Goal: Task Accomplishment & Management: Manage account settings

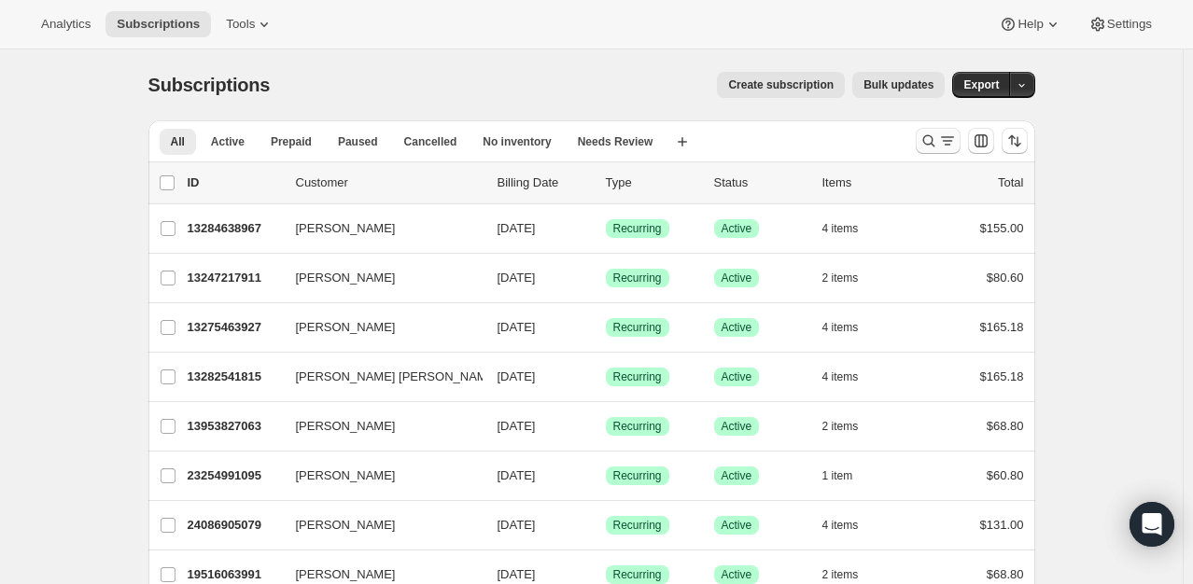
click at [935, 147] on icon "Search and filter results" at bounding box center [928, 141] width 12 height 12
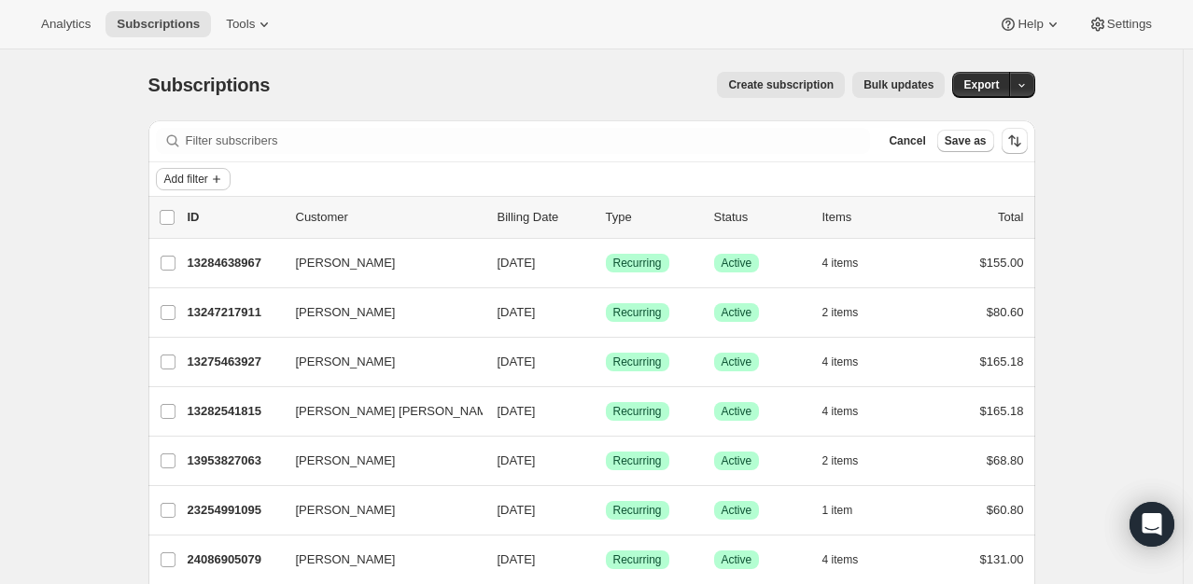
click at [198, 188] on button "Add filter" at bounding box center [193, 179] width 75 height 22
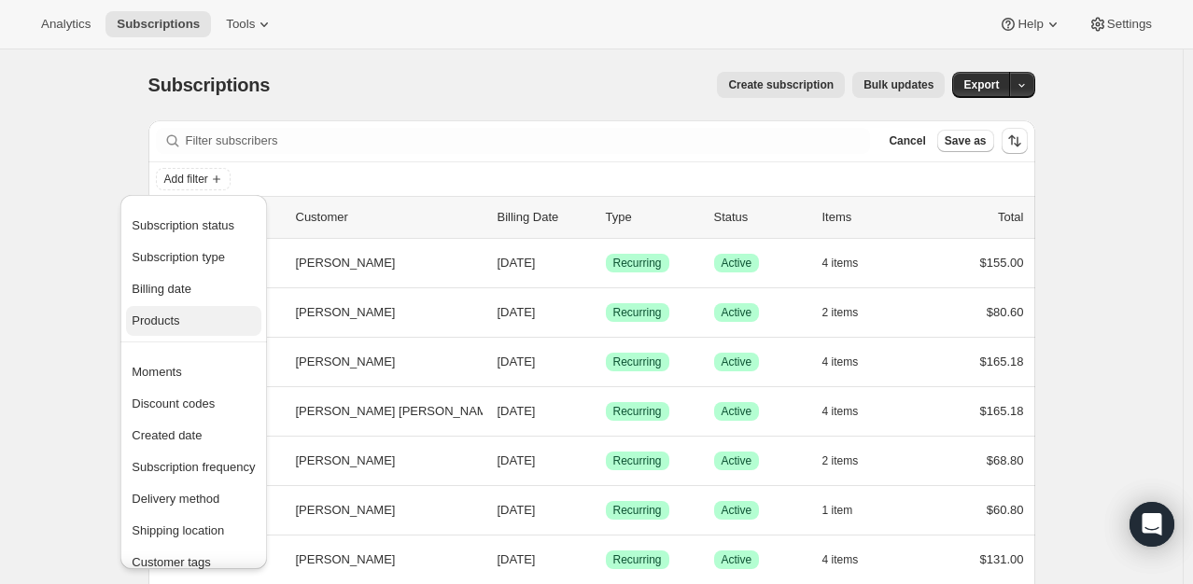
click at [202, 325] on span "Products" at bounding box center [193, 321] width 123 height 19
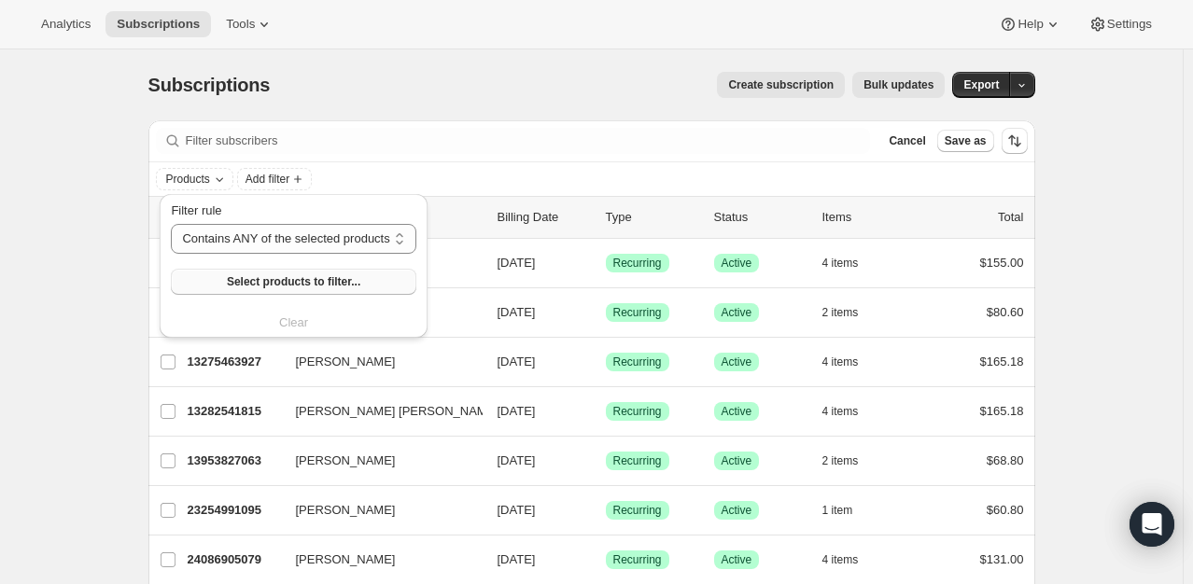
click at [285, 286] on span "Select products to filter..." at bounding box center [294, 281] width 134 height 15
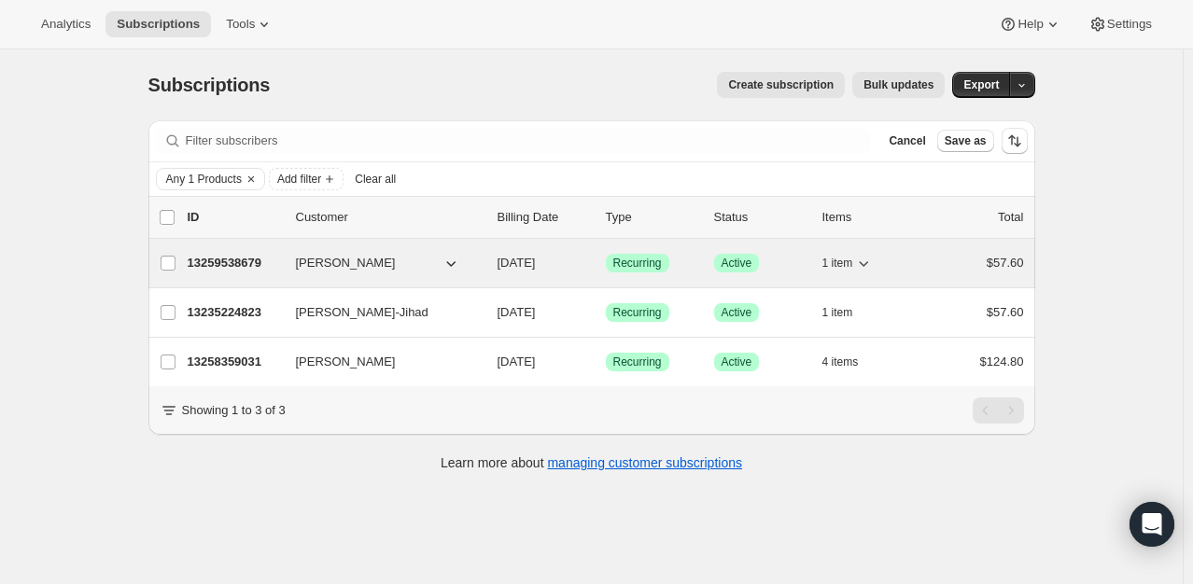
click at [241, 260] on p "13259538679" at bounding box center [234, 263] width 93 height 19
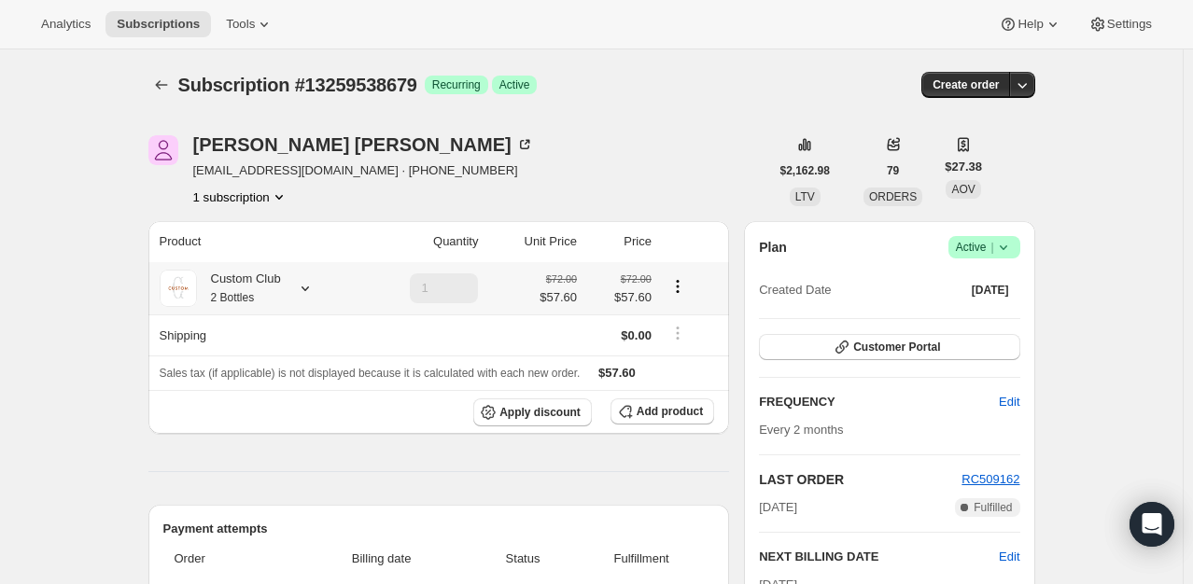
click at [310, 284] on icon at bounding box center [305, 288] width 19 height 19
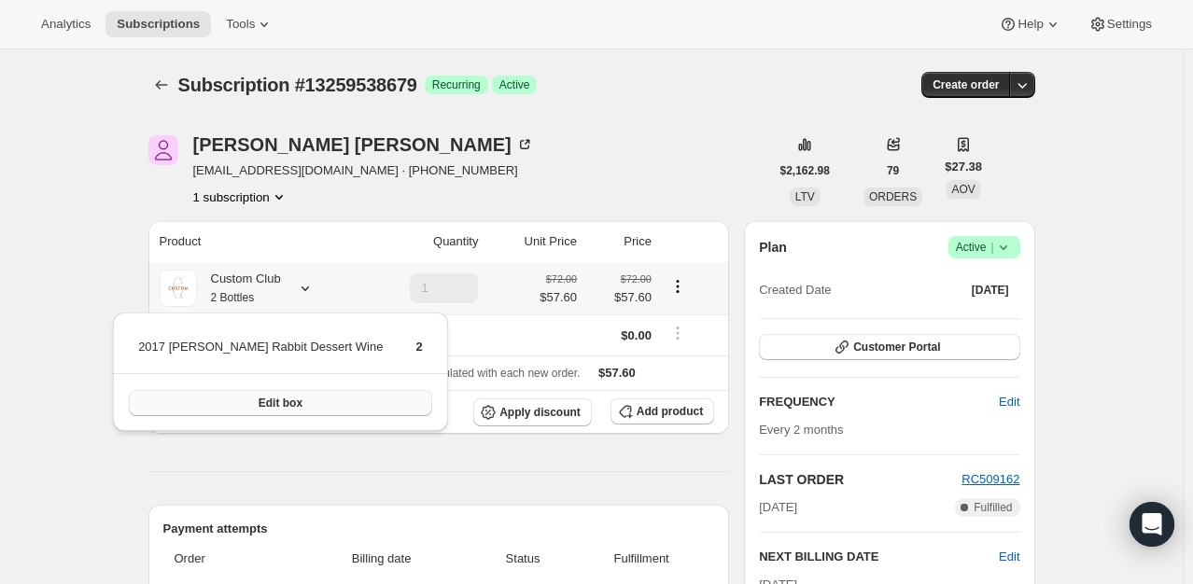
click at [290, 404] on button "Edit box" at bounding box center [280, 403] width 303 height 26
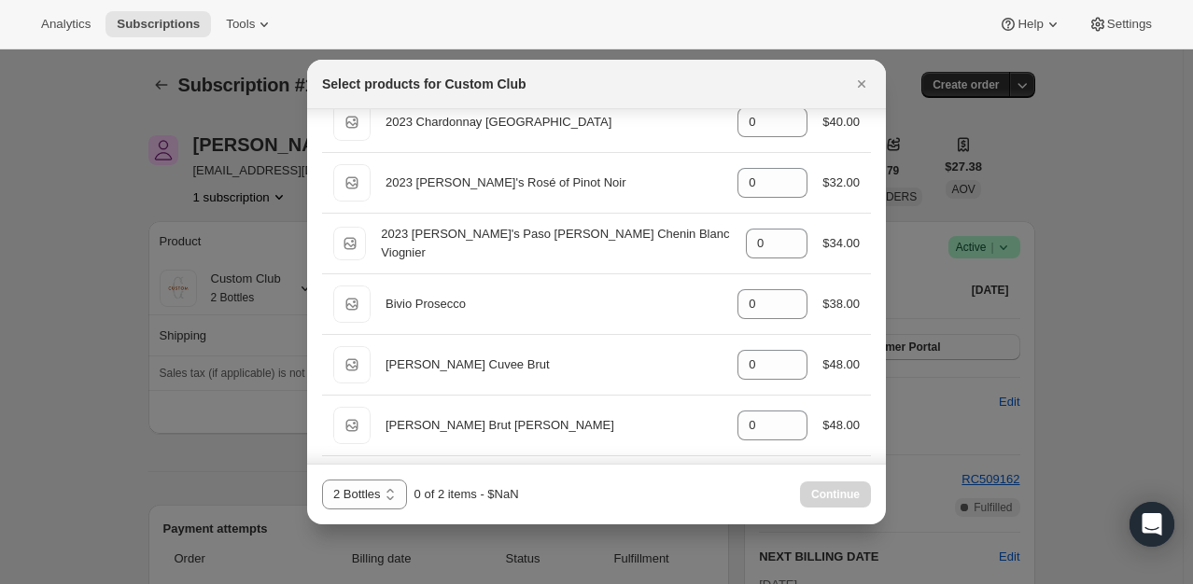
scroll to position [1856, 0]
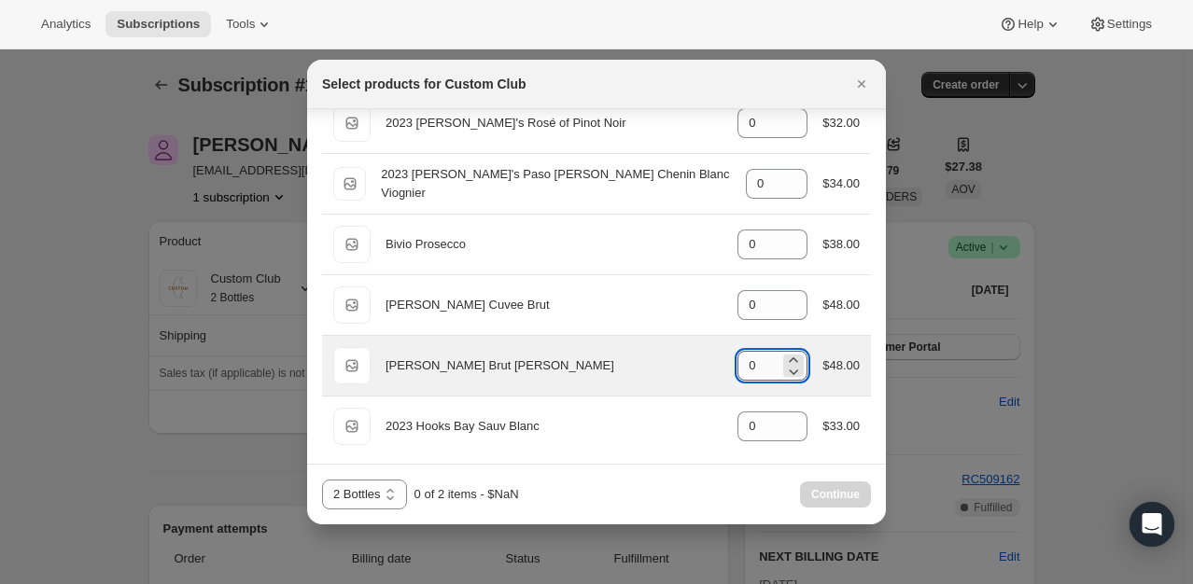
click at [756, 363] on input "0" at bounding box center [759, 366] width 42 height 30
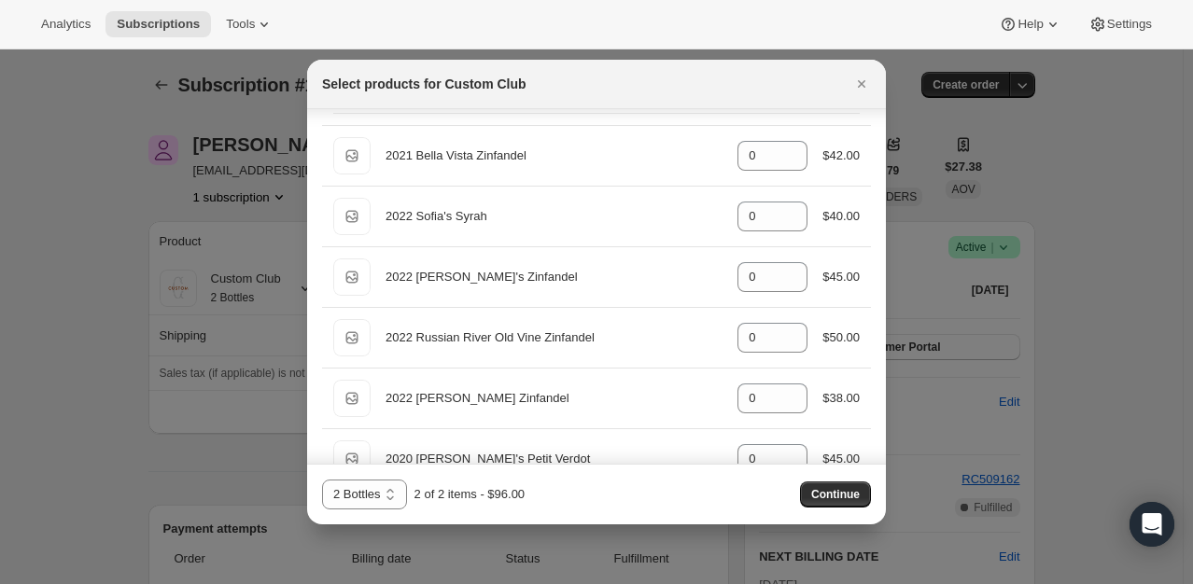
scroll to position [0, 0]
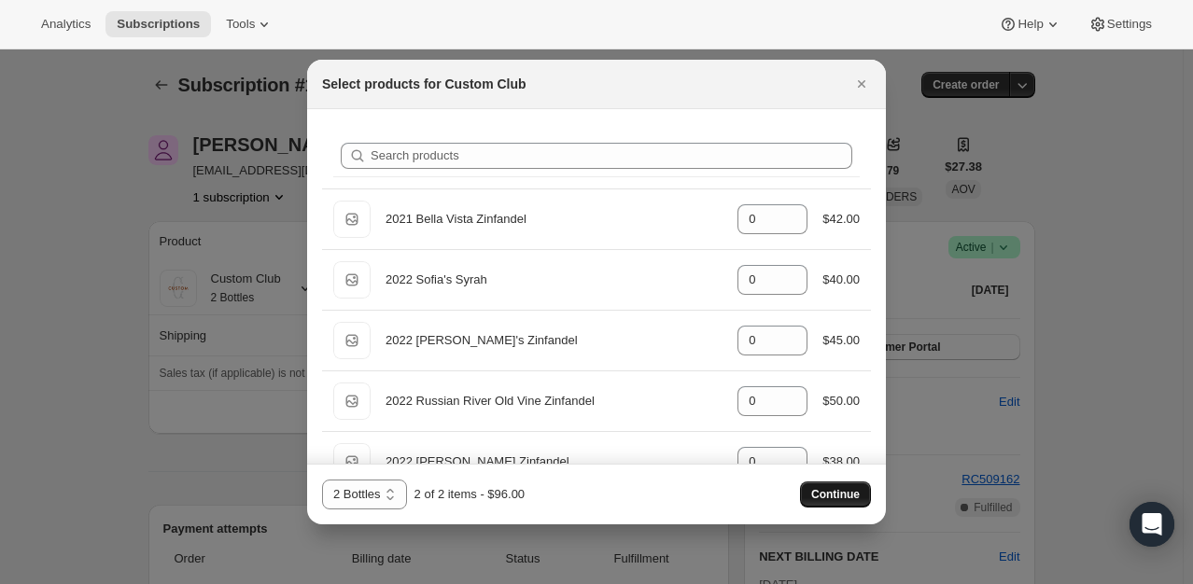
type input "2"
click at [841, 484] on button "Continue" at bounding box center [835, 495] width 71 height 26
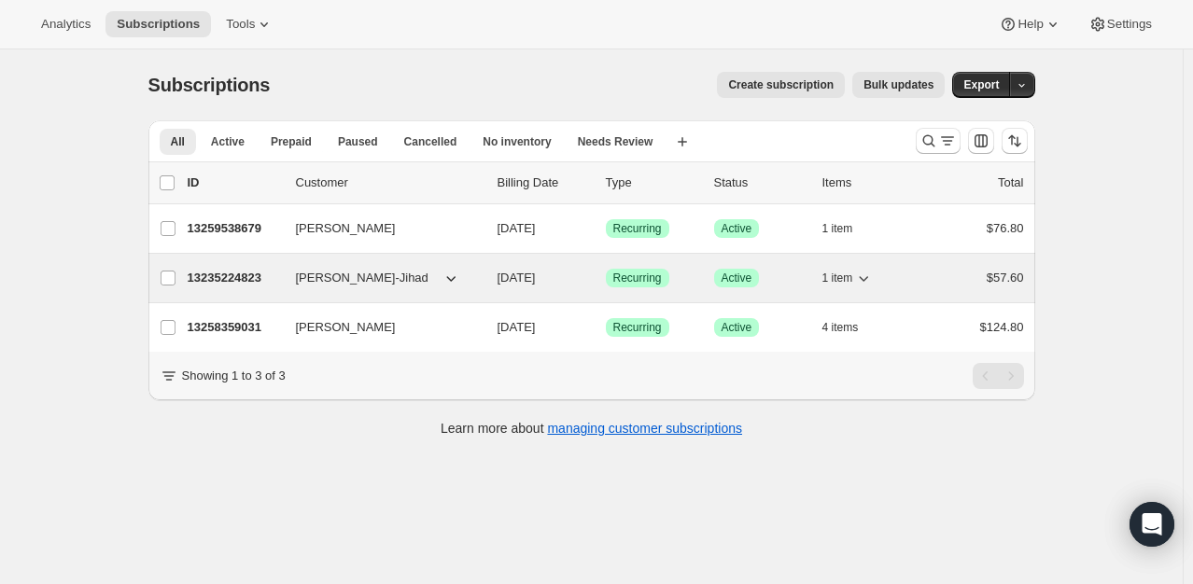
click at [246, 280] on p "13235224823" at bounding box center [234, 278] width 93 height 19
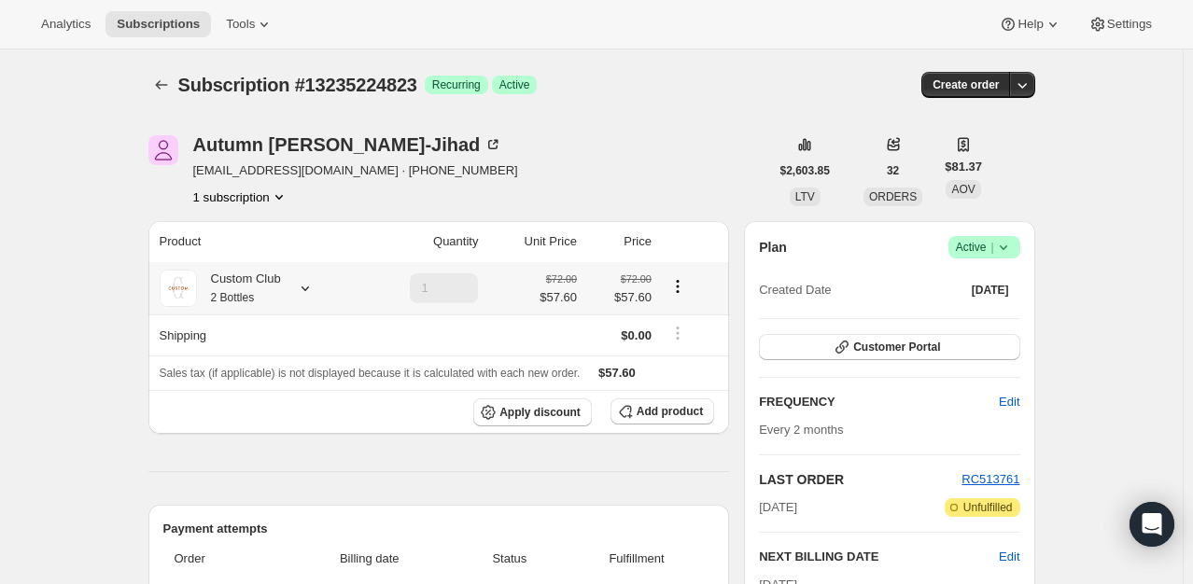
click at [304, 288] on icon at bounding box center [305, 288] width 19 height 19
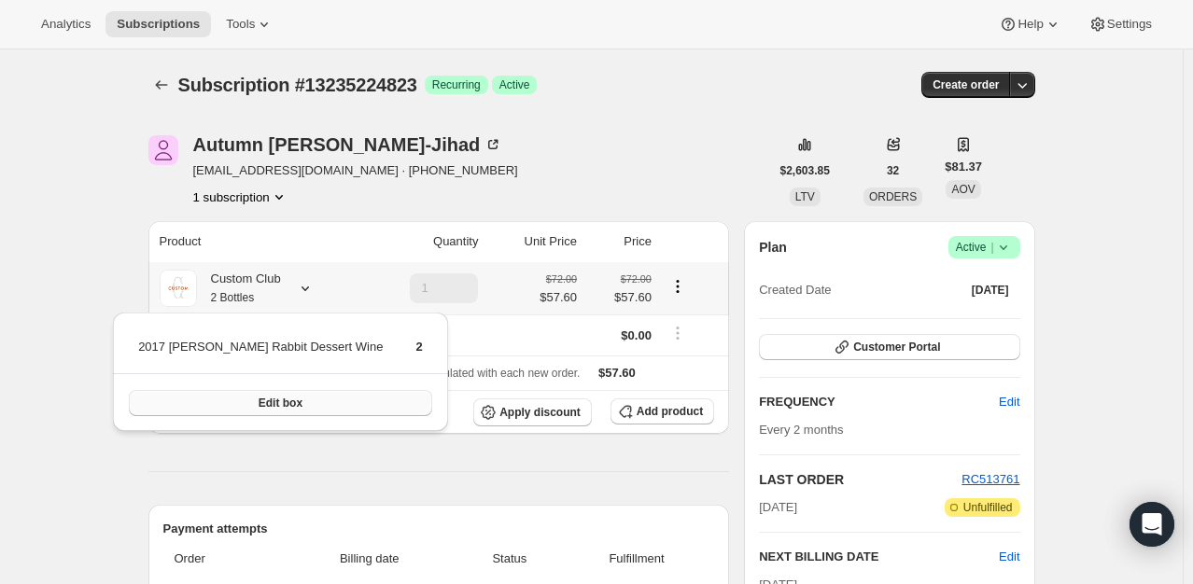
click at [306, 403] on button "Edit box" at bounding box center [280, 403] width 303 height 26
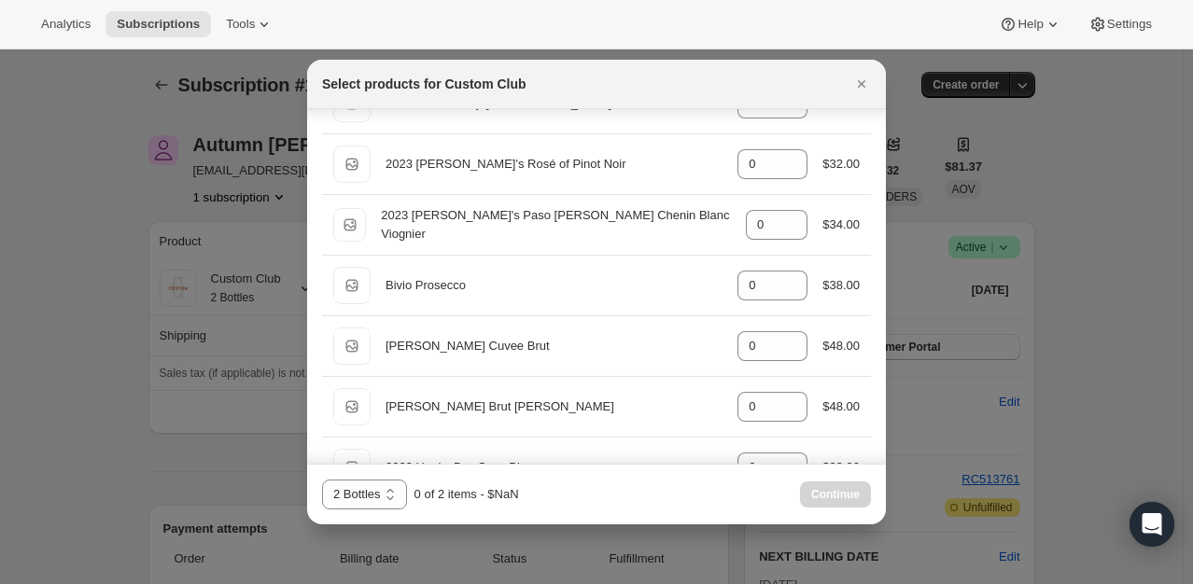
scroll to position [1856, 0]
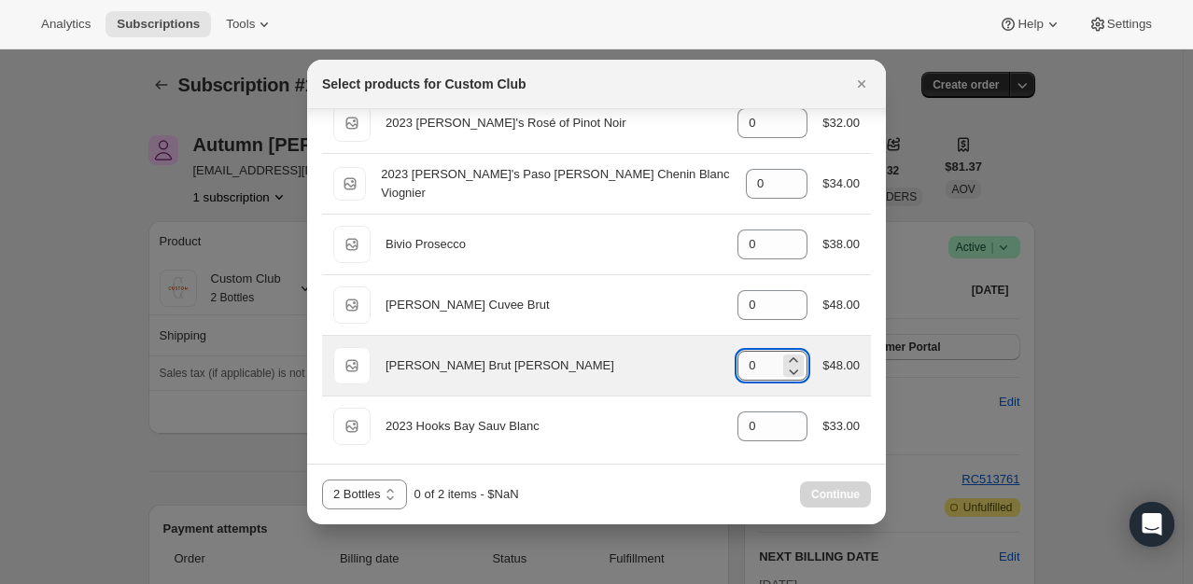
click at [749, 367] on input "0" at bounding box center [759, 366] width 42 height 30
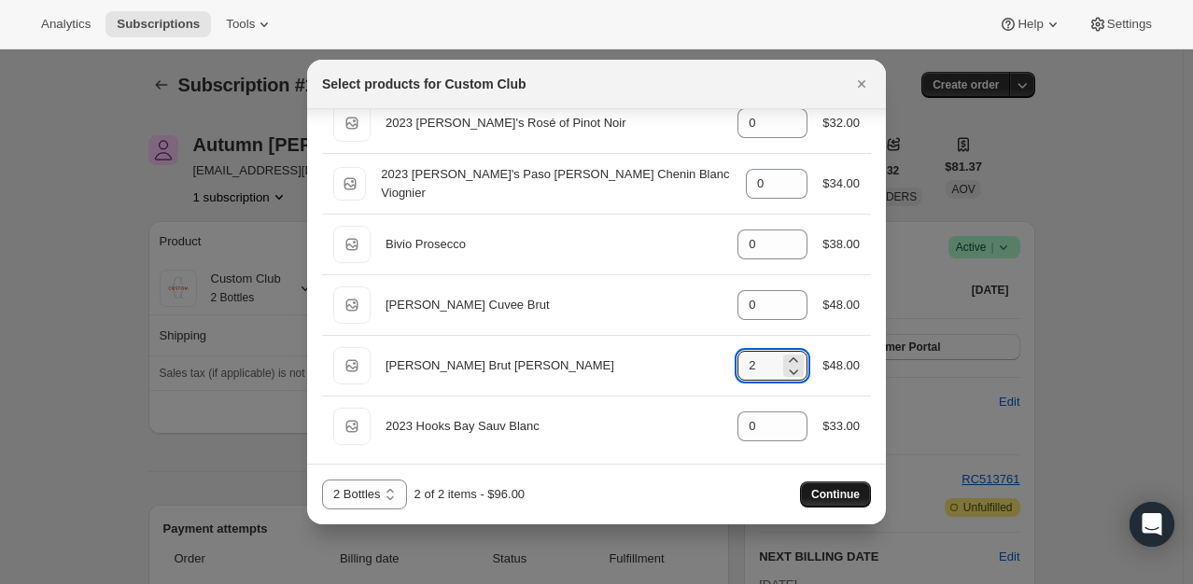
type input "2"
click at [831, 496] on span "Continue" at bounding box center [835, 494] width 49 height 15
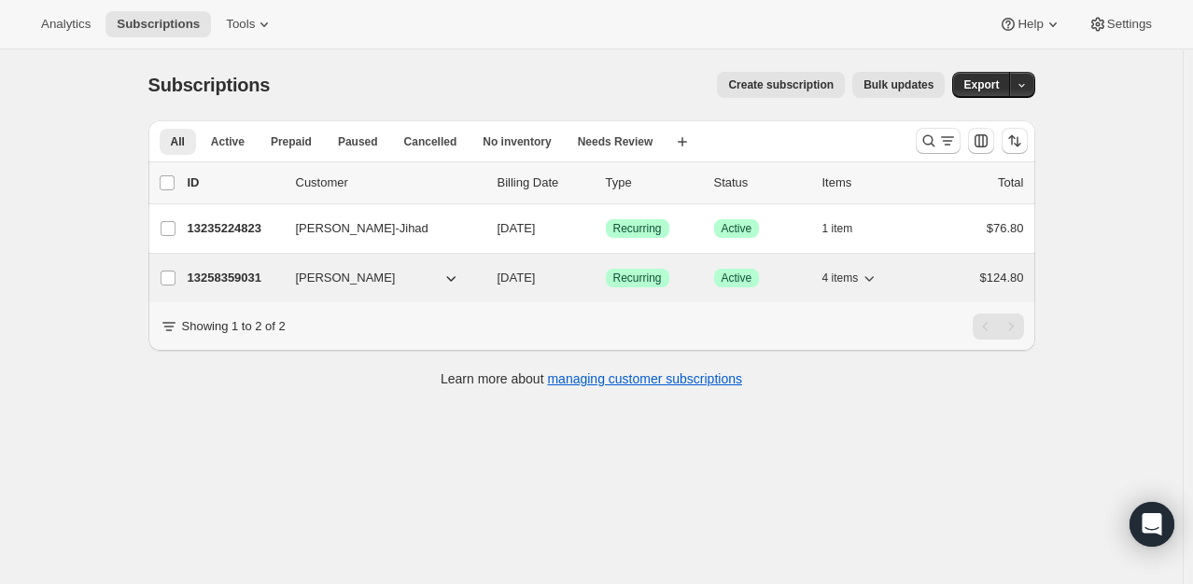
click at [239, 274] on p "13258359031" at bounding box center [234, 278] width 93 height 19
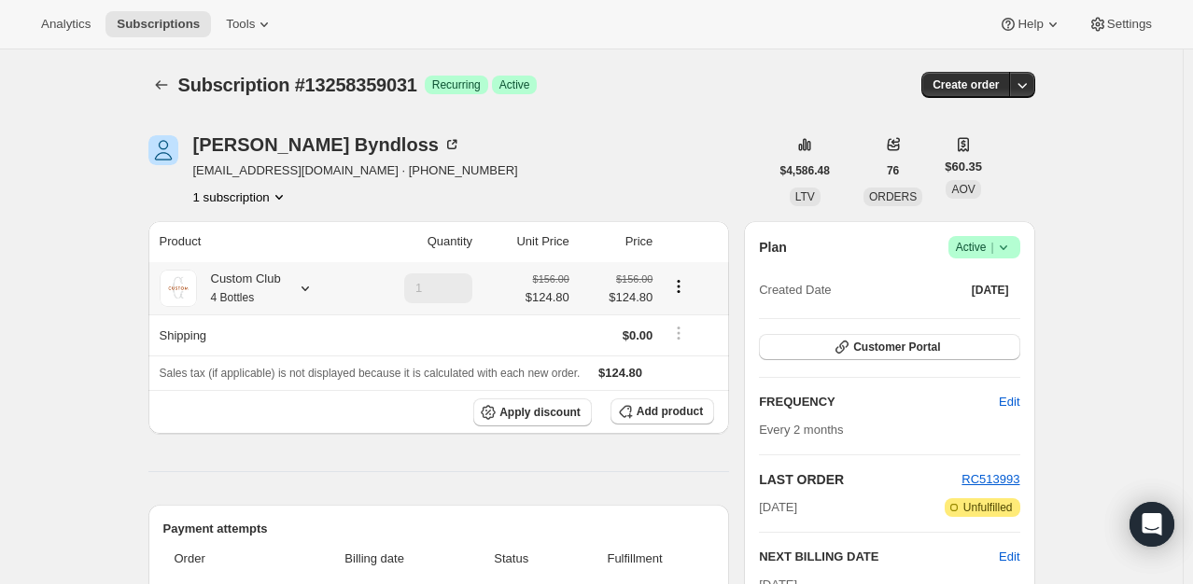
click at [307, 274] on div "Custom Club 4 Bottles" at bounding box center [256, 288] width 193 height 37
click at [307, 288] on icon at bounding box center [305, 288] width 19 height 19
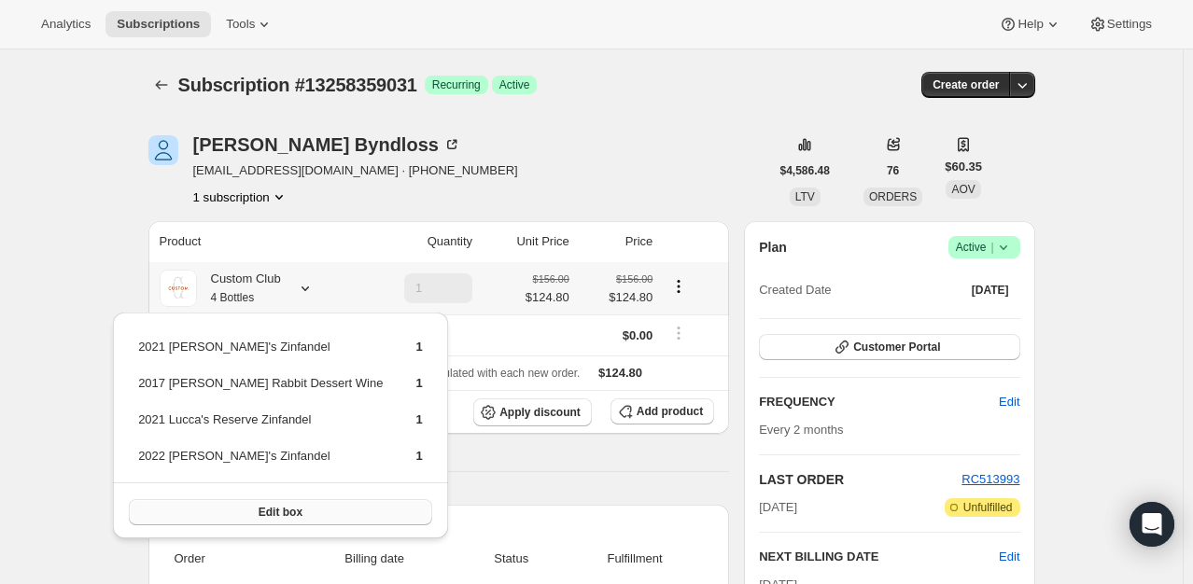
click at [276, 515] on button "Edit box" at bounding box center [280, 512] width 303 height 26
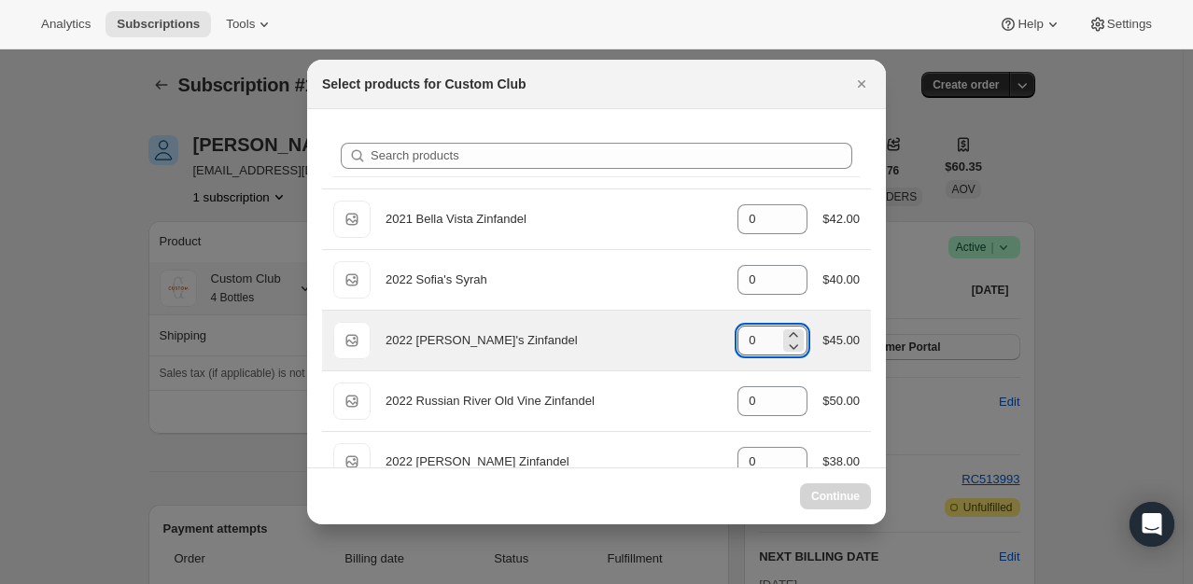
click at [752, 340] on input "0" at bounding box center [759, 341] width 42 height 30
select select "gid://shopify/ProductVariant/49231431991543"
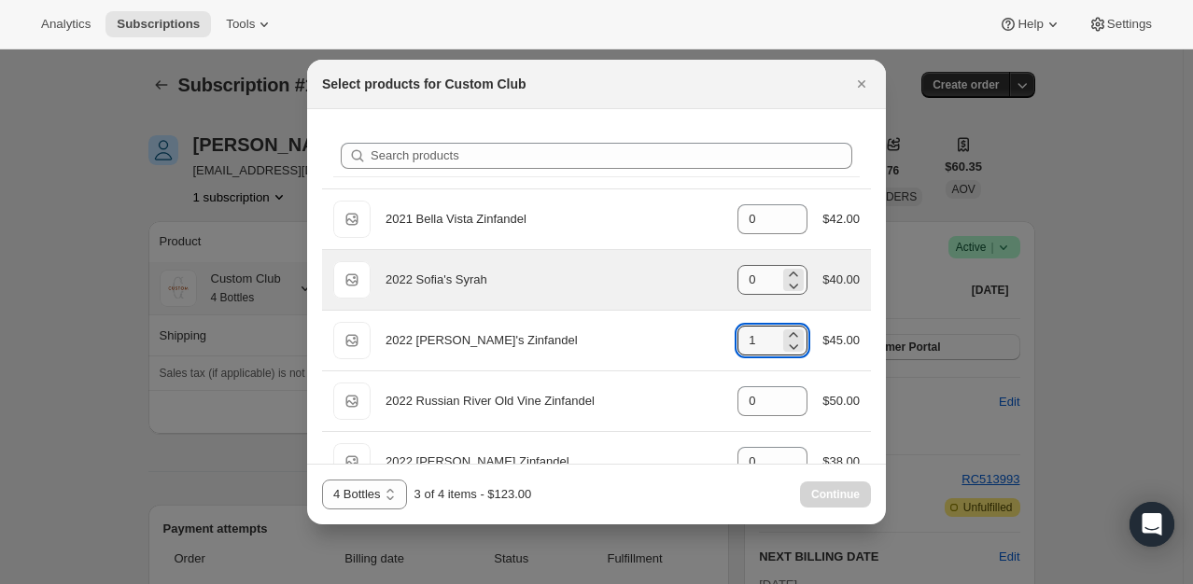
type input "1"
click at [760, 276] on input "0" at bounding box center [759, 280] width 42 height 30
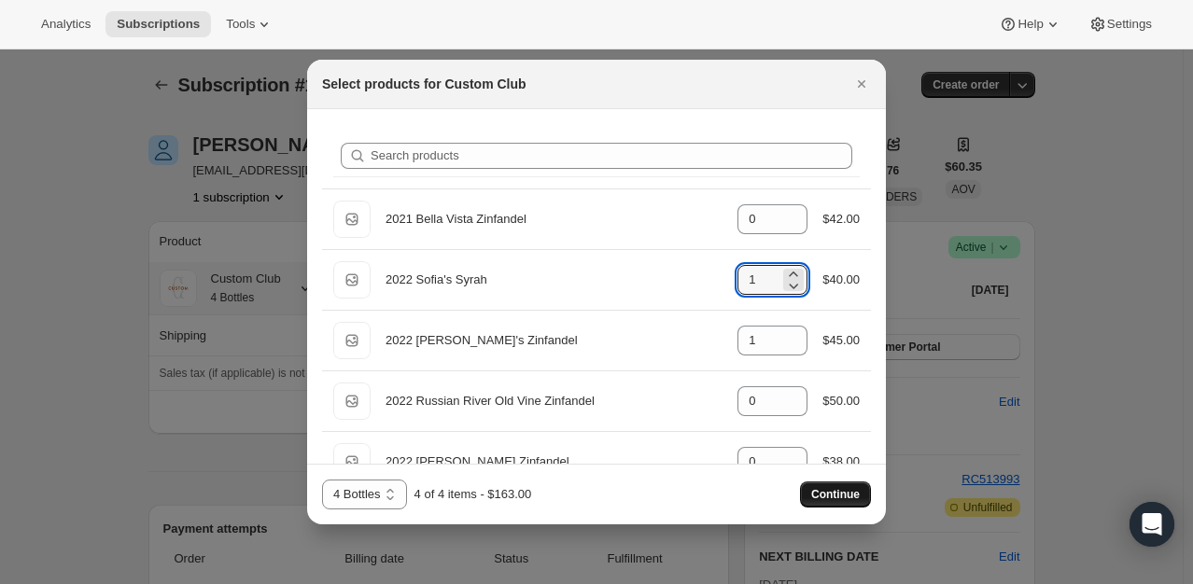
type input "1"
click at [821, 487] on button "Continue" at bounding box center [835, 495] width 71 height 26
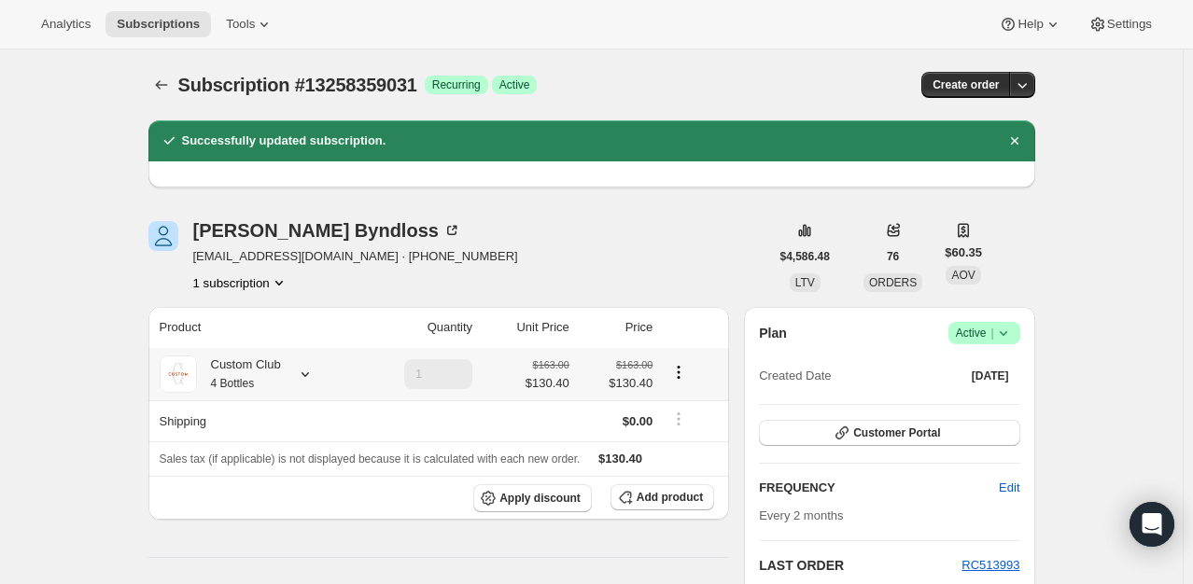
click at [309, 374] on icon at bounding box center [305, 375] width 7 height 5
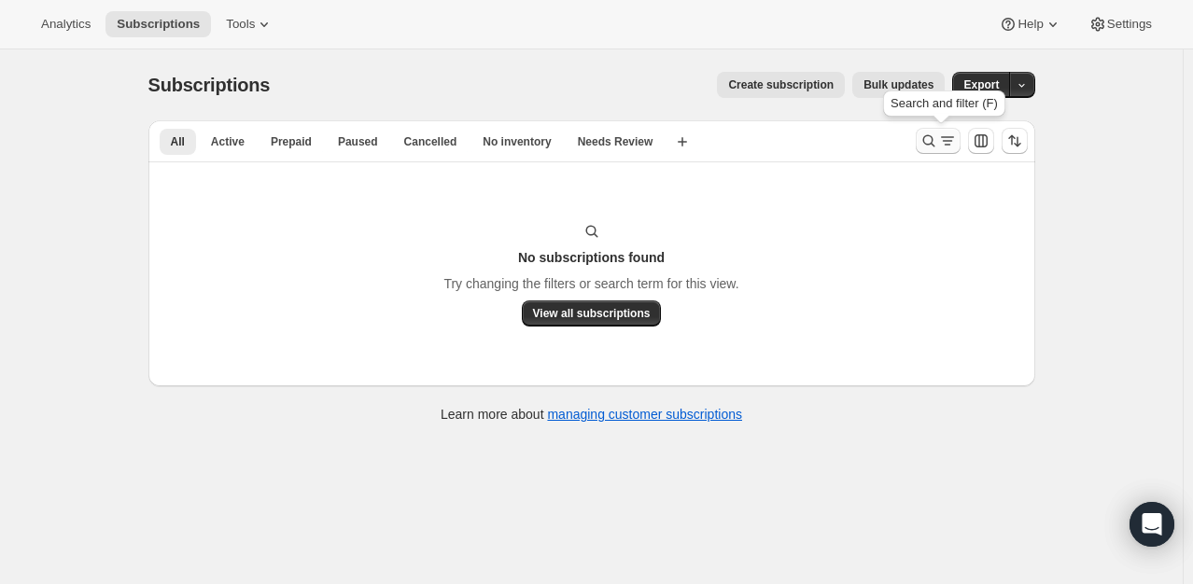
click at [943, 136] on icon "Search and filter results" at bounding box center [947, 141] width 19 height 19
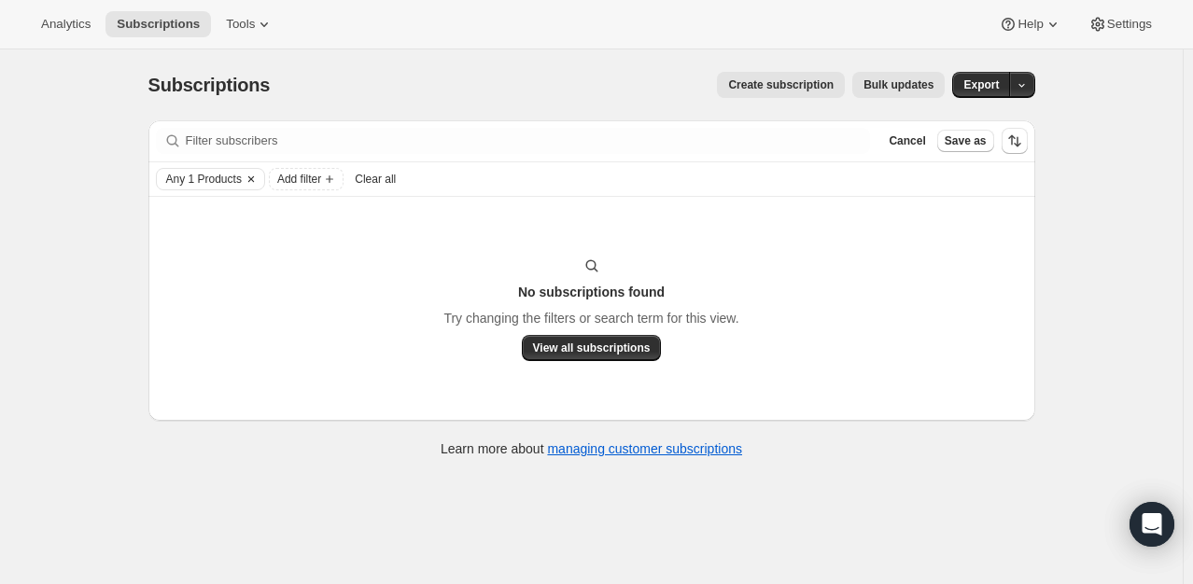
click at [237, 177] on span "Any 1 Products" at bounding box center [204, 179] width 76 height 15
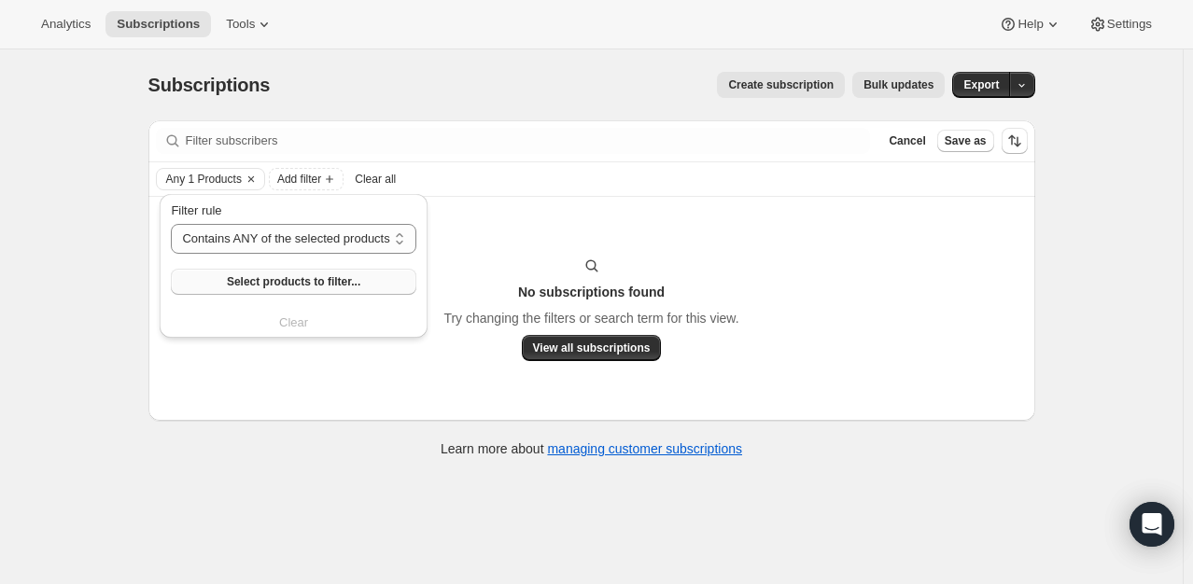
click at [316, 282] on span "Select products to filter..." at bounding box center [294, 281] width 134 height 15
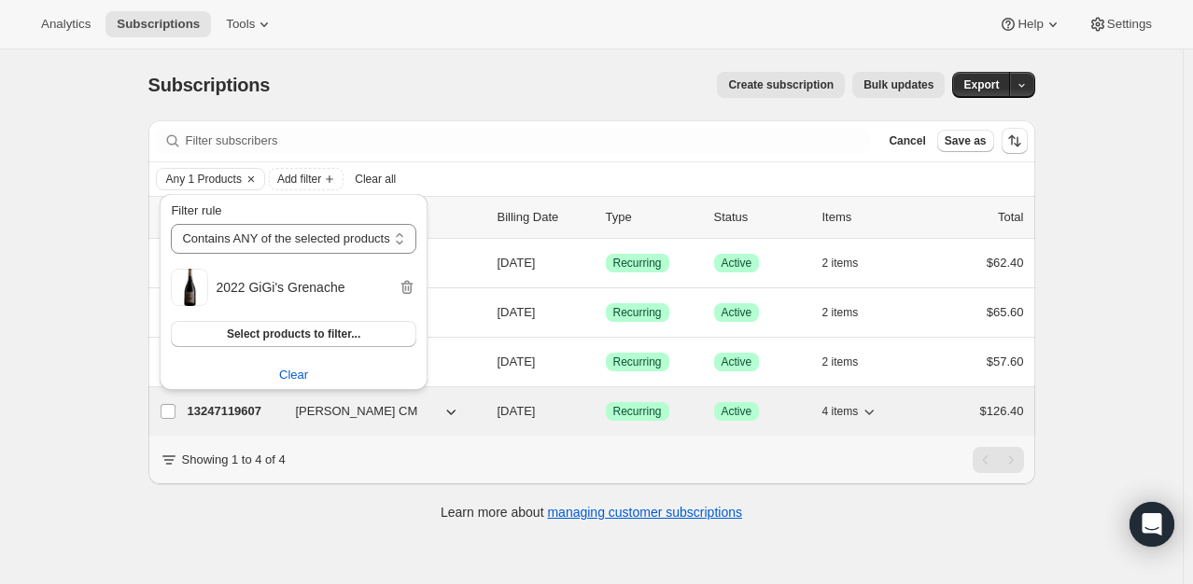
click at [240, 413] on p "13247119607" at bounding box center [234, 411] width 93 height 19
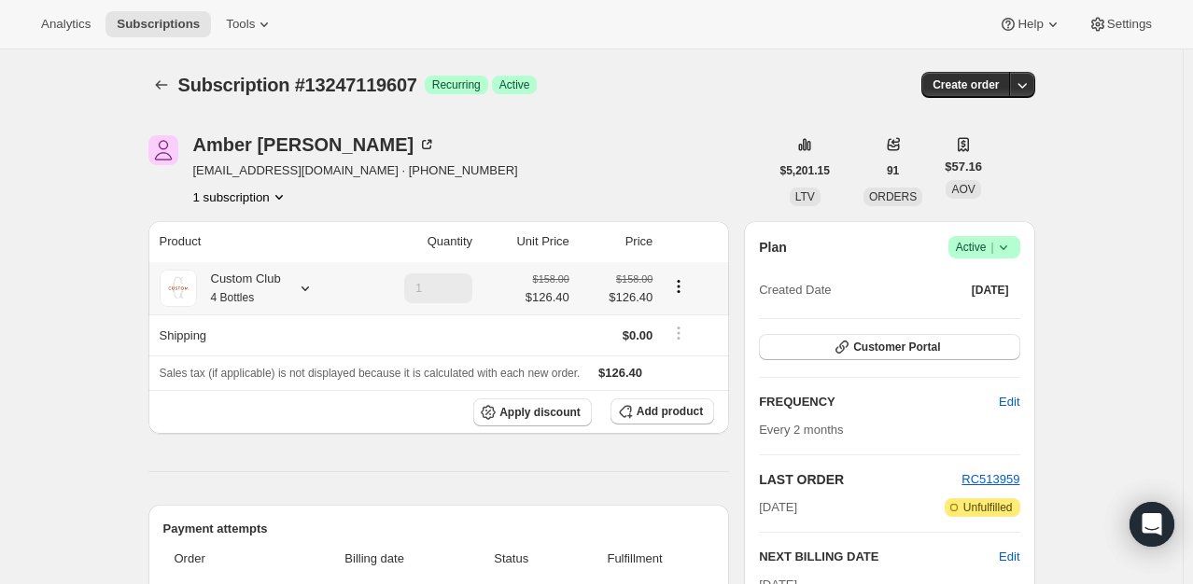
click at [302, 294] on icon at bounding box center [305, 288] width 19 height 19
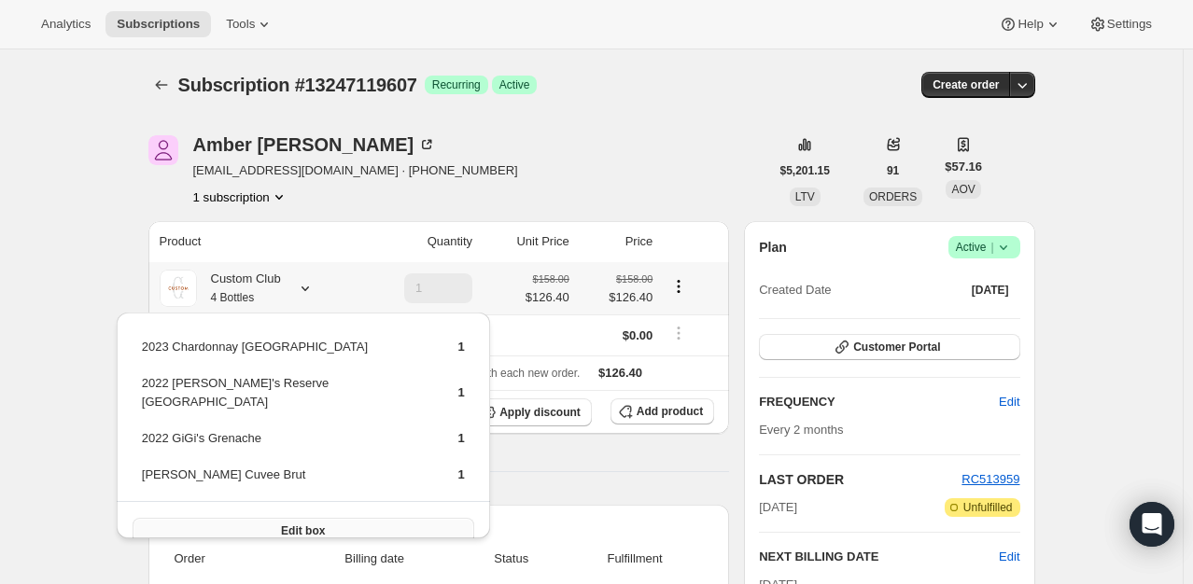
click at [281, 524] on span "Edit box" at bounding box center [303, 531] width 44 height 15
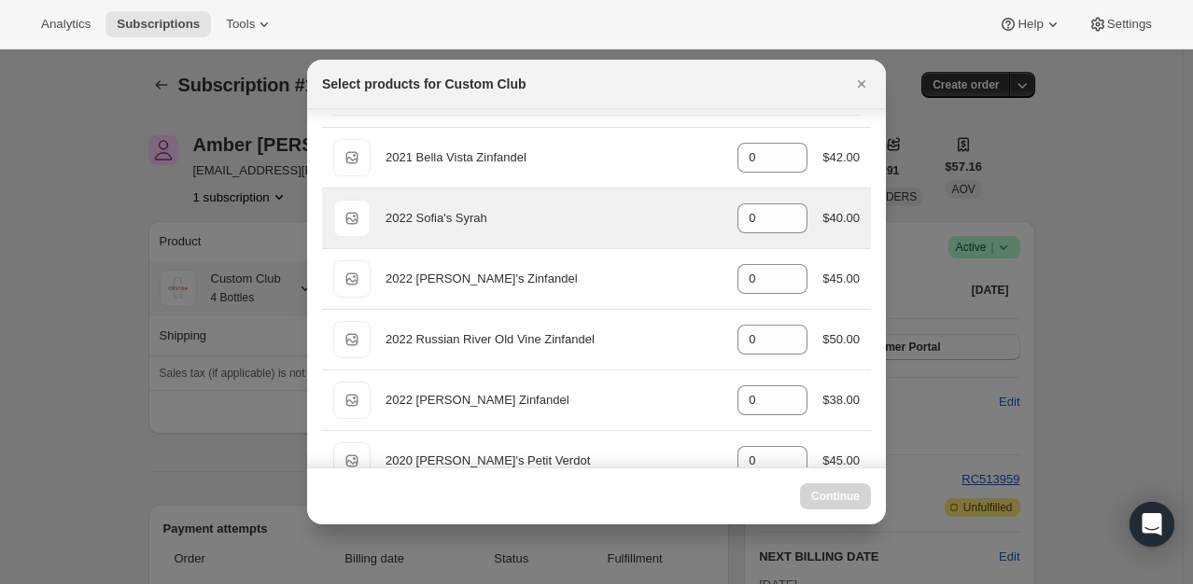
scroll to position [70, 0]
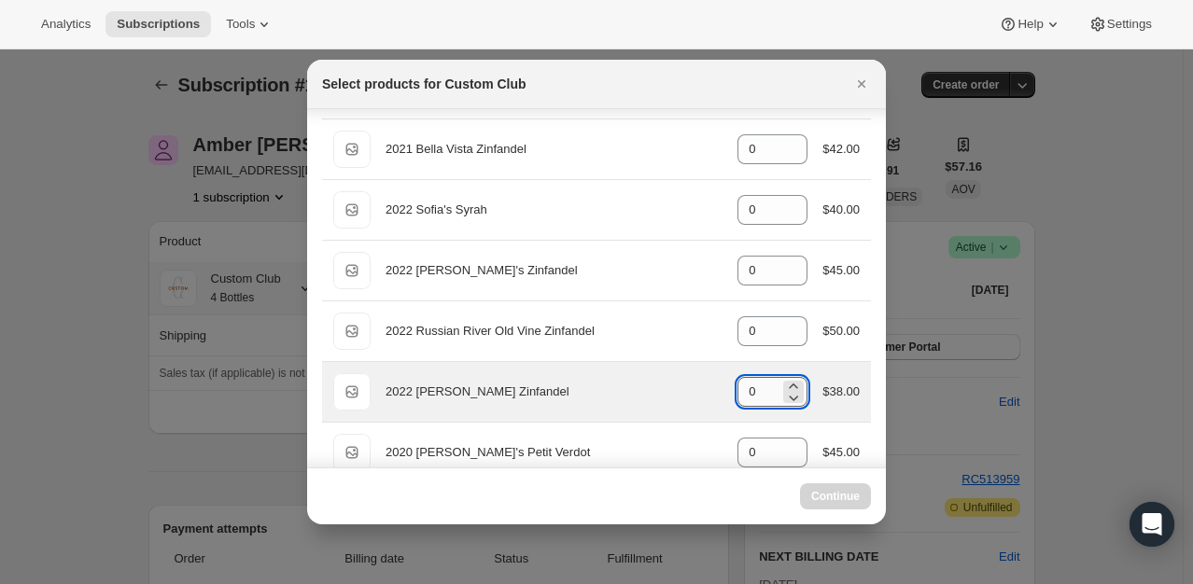
click at [757, 392] on input "0" at bounding box center [759, 392] width 42 height 30
select select "gid://shopify/ProductVariant/49231431991543"
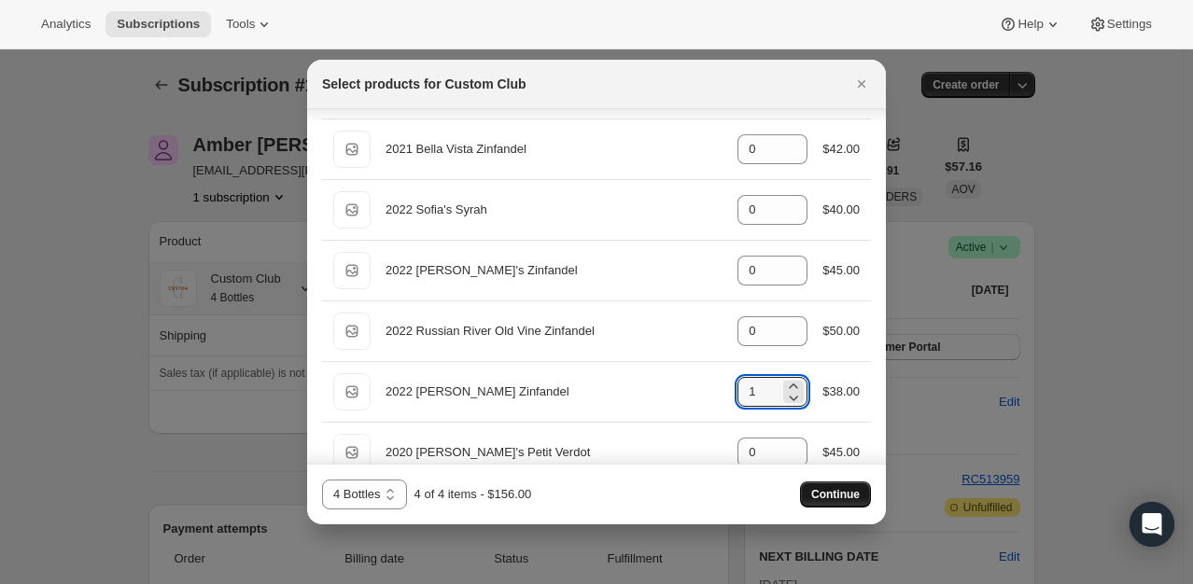
type input "1"
click at [823, 492] on span "Continue" at bounding box center [835, 494] width 49 height 15
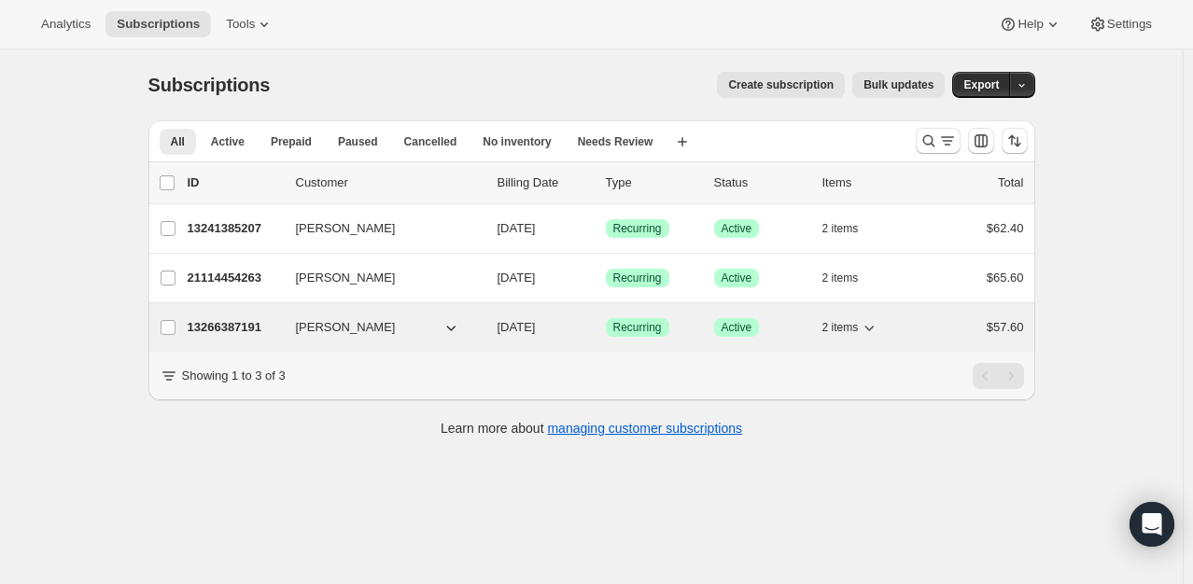
click at [240, 321] on p "13266387191" at bounding box center [234, 327] width 93 height 19
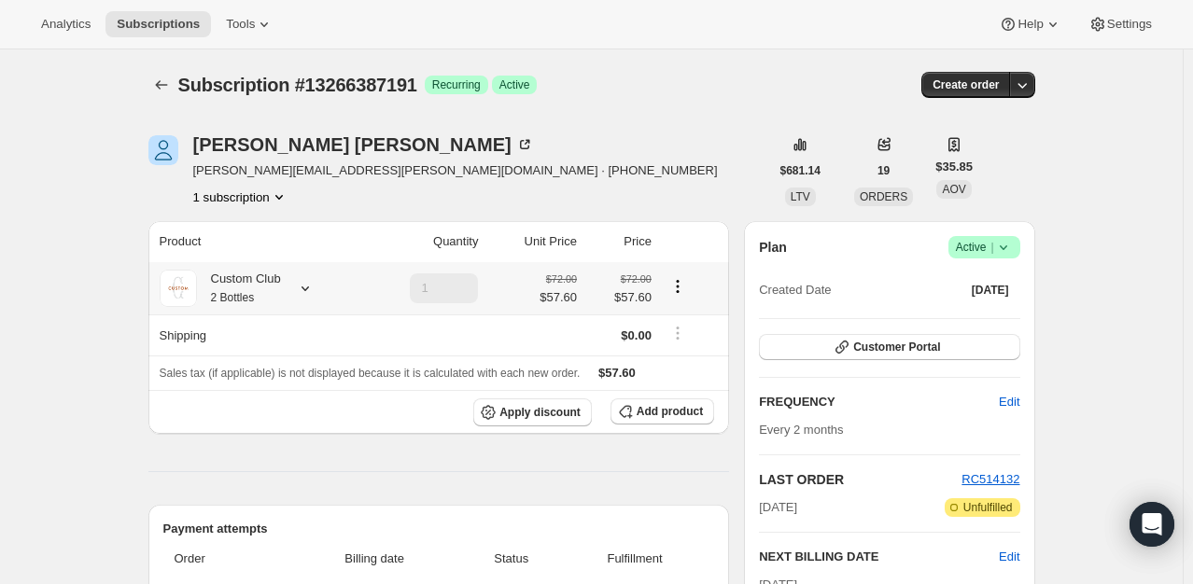
click at [309, 287] on icon at bounding box center [305, 288] width 19 height 19
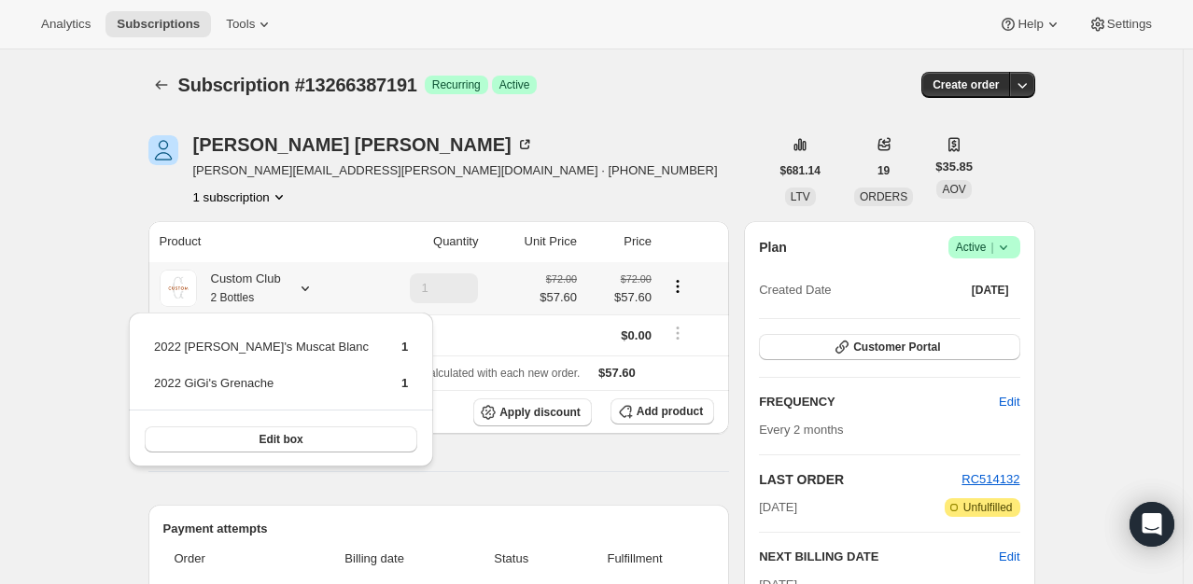
click at [288, 453] on div "Edit box" at bounding box center [281, 439] width 304 height 59
click at [295, 445] on button "Edit box" at bounding box center [281, 440] width 273 height 26
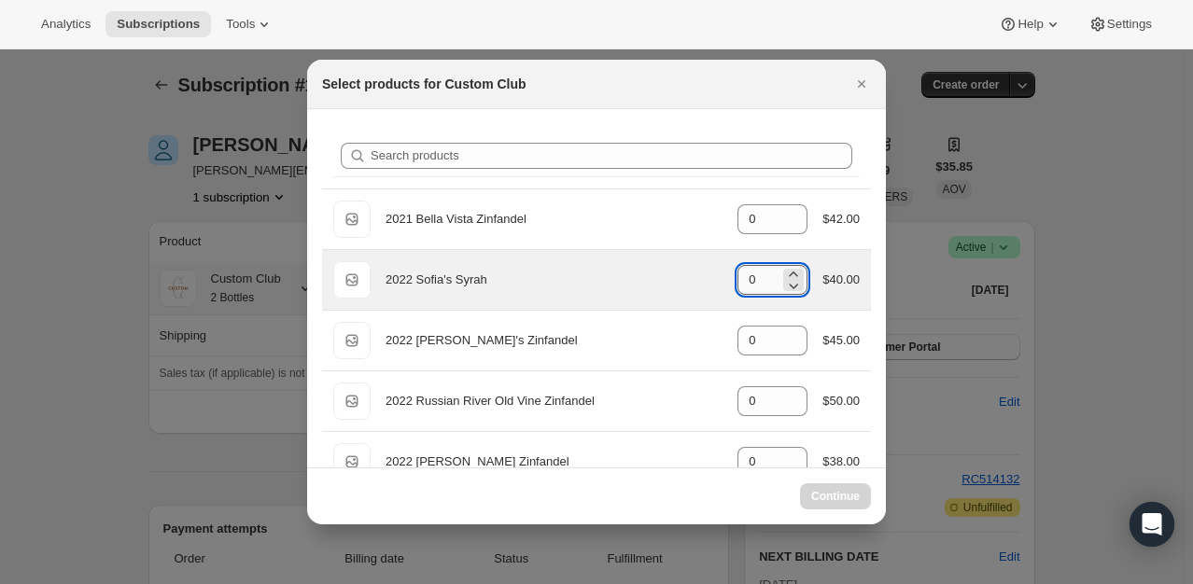
click at [751, 281] on input "0" at bounding box center [759, 280] width 42 height 30
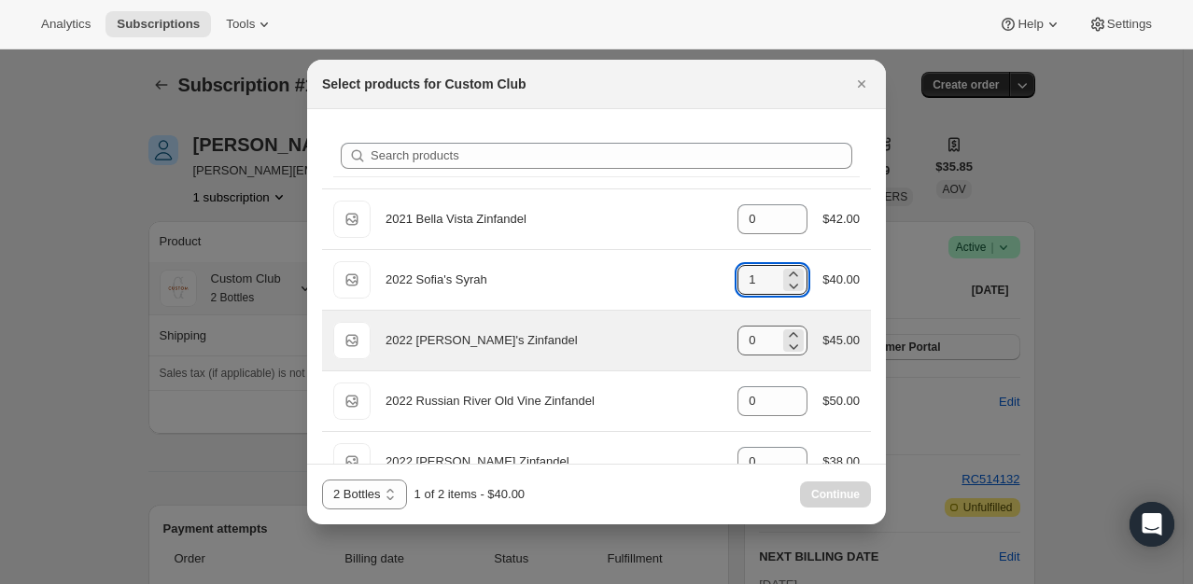
type input "1"
click at [759, 347] on input "0" at bounding box center [759, 341] width 42 height 30
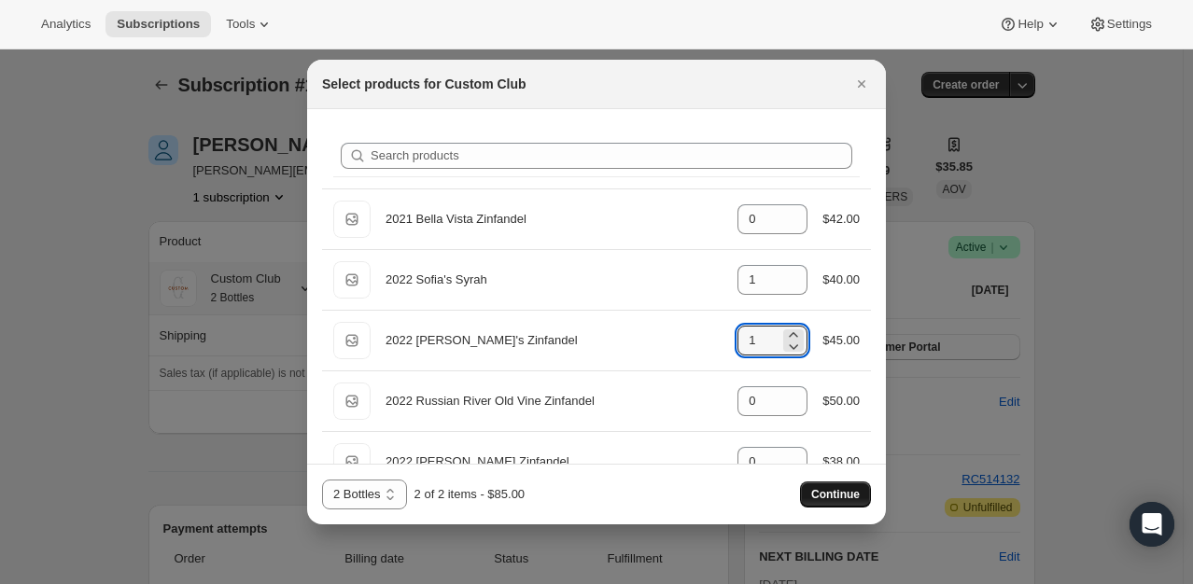
type input "1"
click at [826, 491] on span "Continue" at bounding box center [835, 494] width 49 height 15
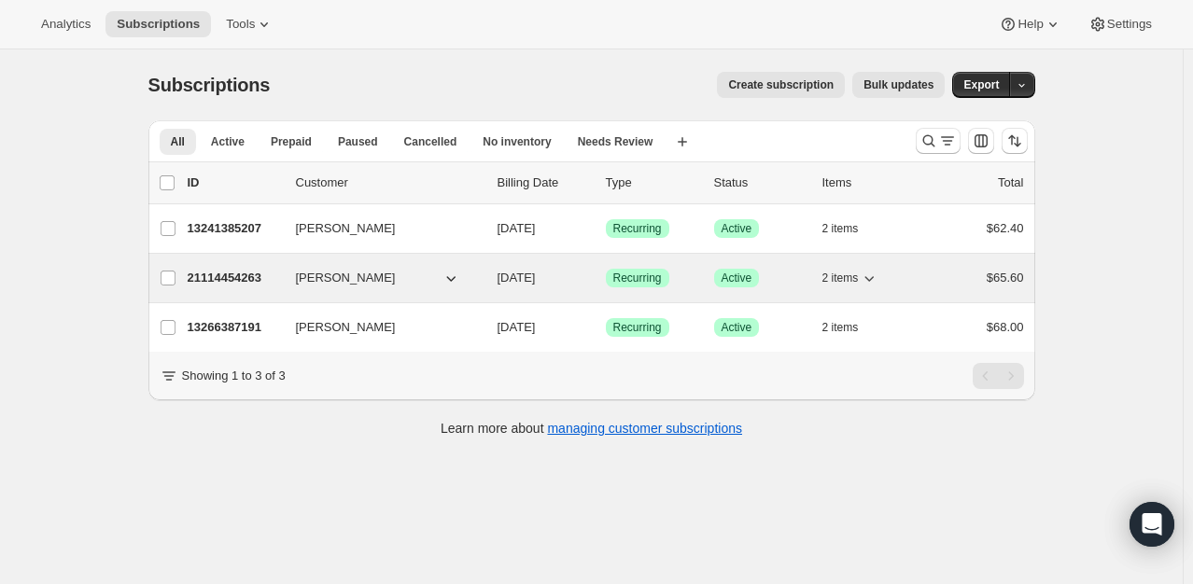
click at [252, 274] on p "21114454263" at bounding box center [234, 278] width 93 height 19
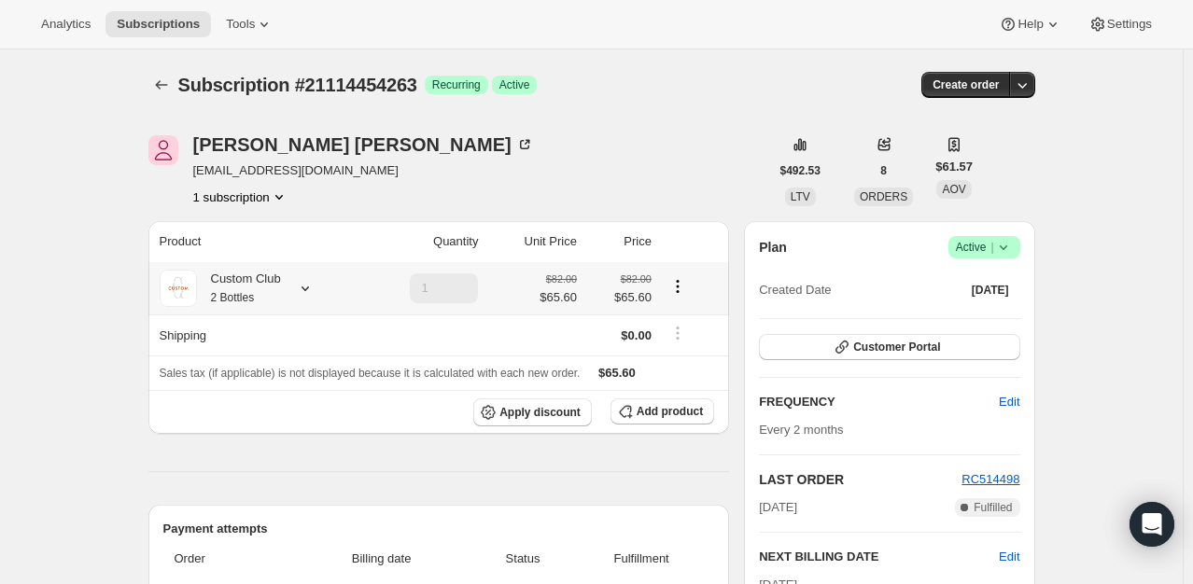
click at [302, 286] on icon at bounding box center [305, 288] width 19 height 19
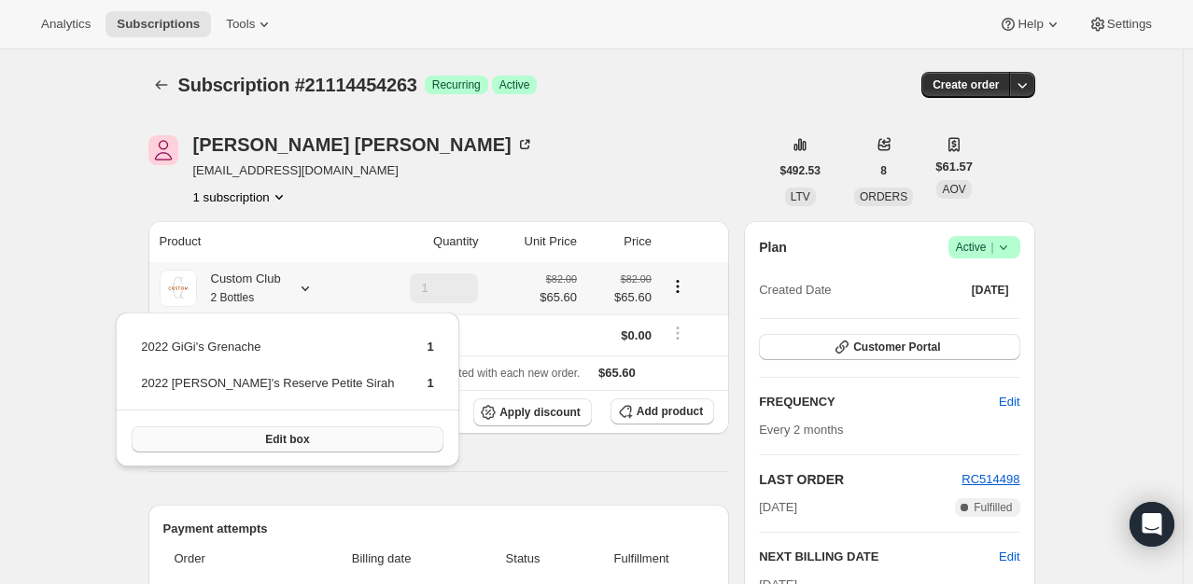
click at [288, 438] on button "Edit box" at bounding box center [288, 440] width 312 height 26
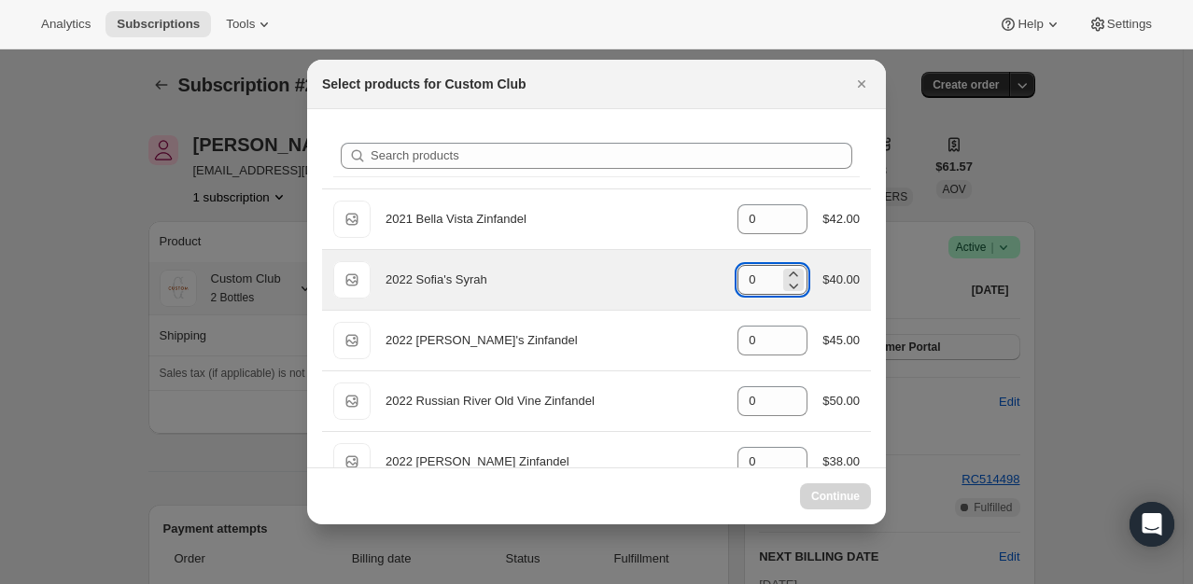
click at [751, 279] on input "0" at bounding box center [759, 280] width 42 height 30
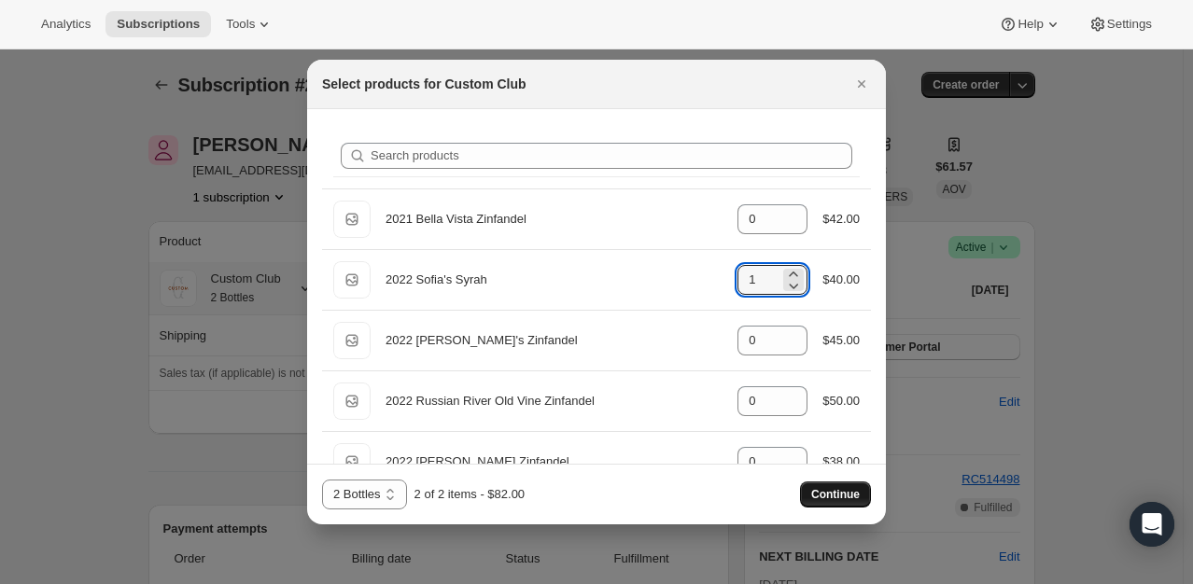
type input "1"
click at [839, 495] on span "Continue" at bounding box center [835, 494] width 49 height 15
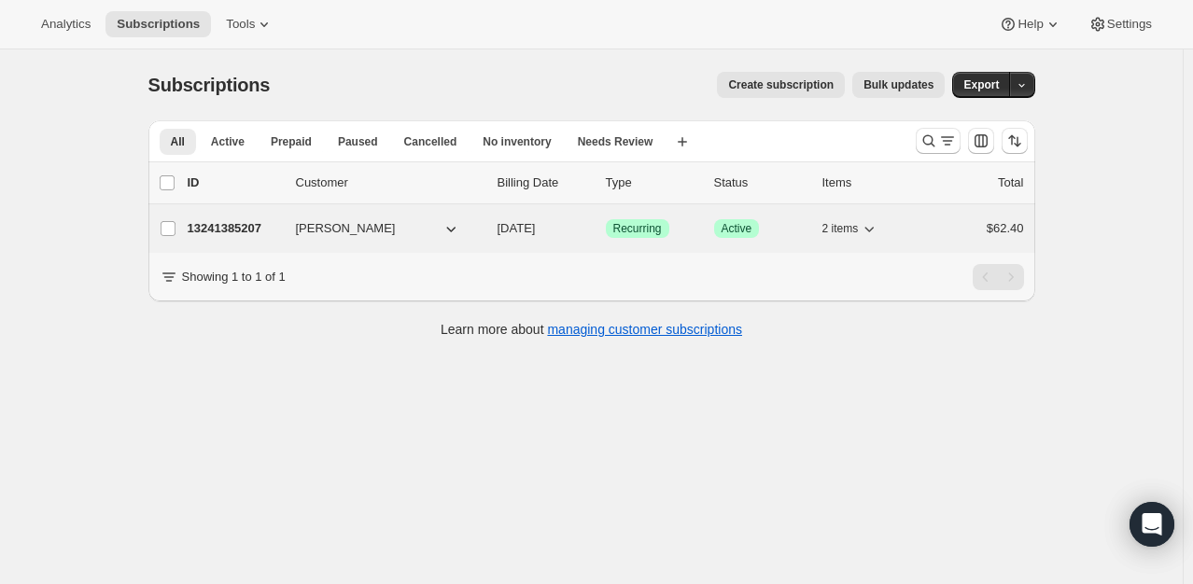
click at [258, 225] on p "13241385207" at bounding box center [234, 228] width 93 height 19
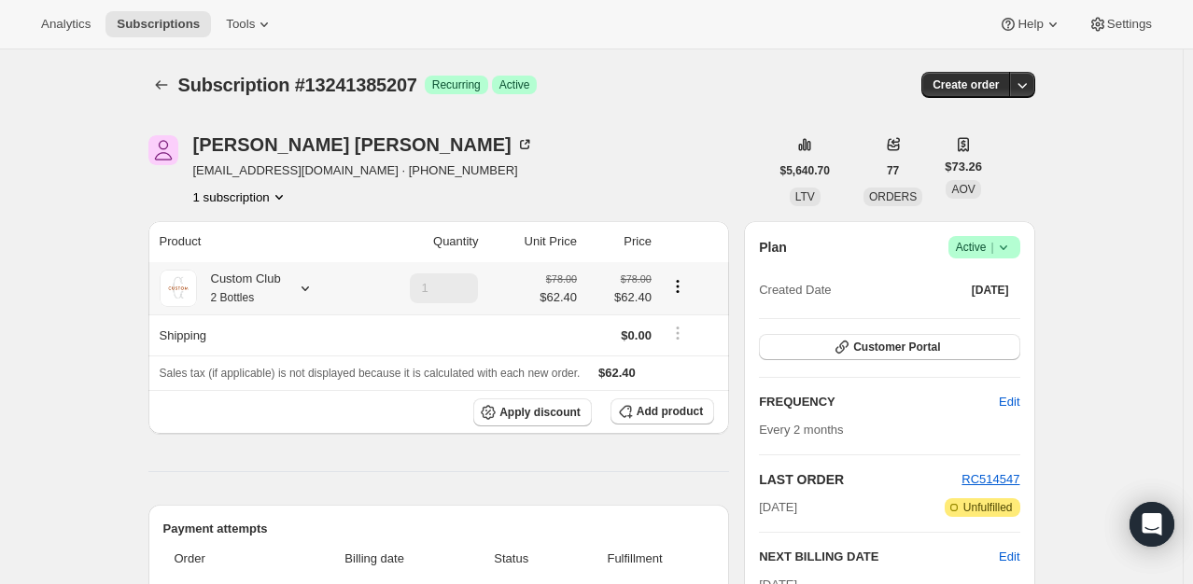
click at [312, 286] on icon at bounding box center [305, 288] width 19 height 19
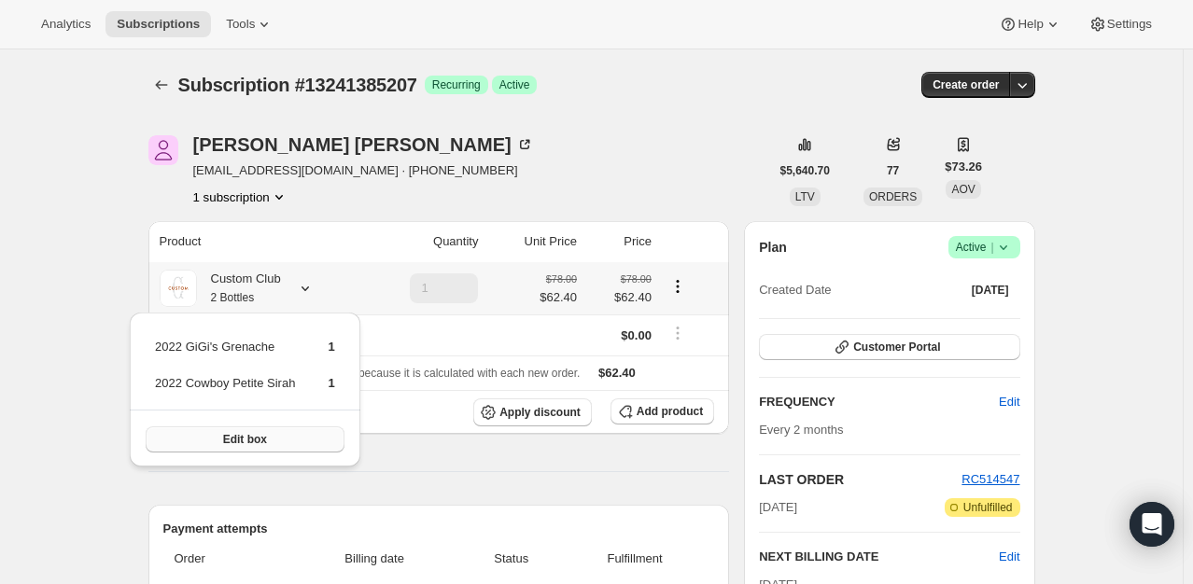
click at [253, 442] on span "Edit box" at bounding box center [245, 439] width 44 height 15
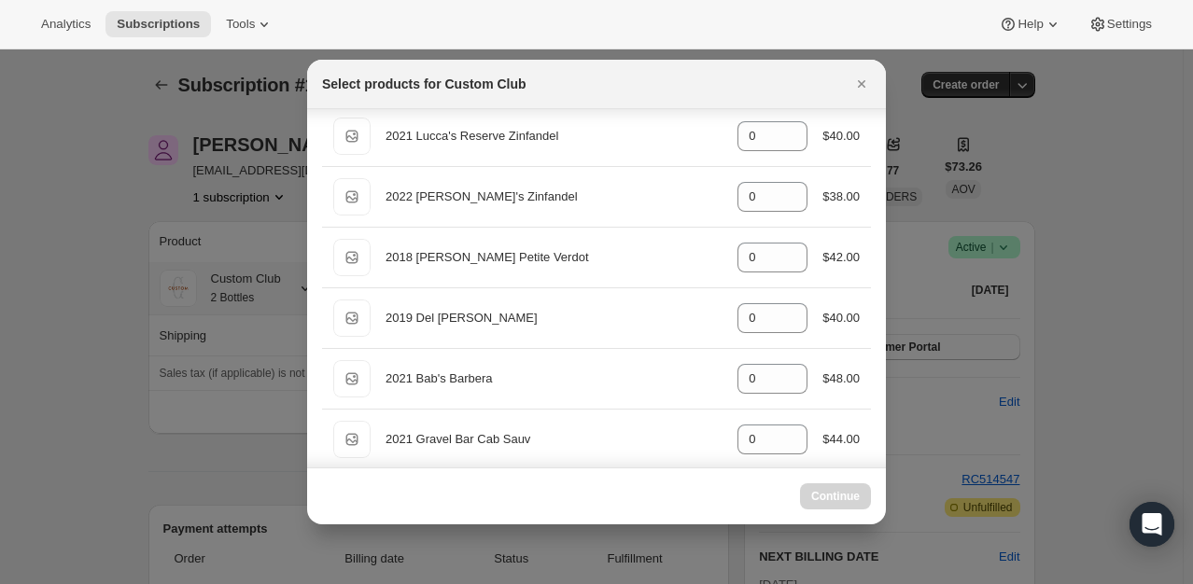
scroll to position [458, 0]
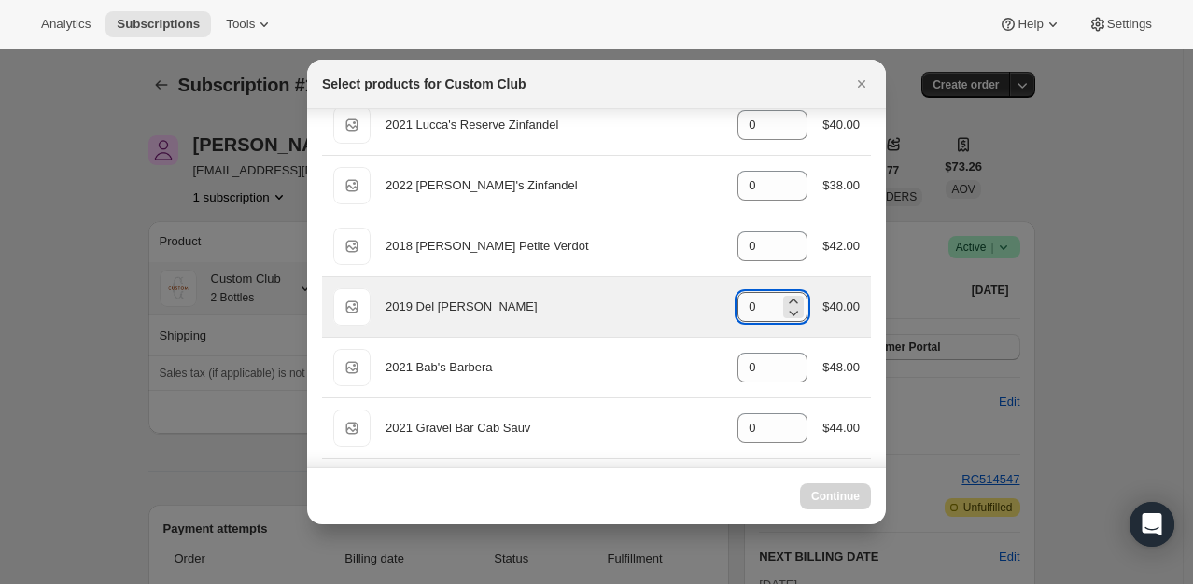
click at [760, 309] on input "0" at bounding box center [759, 307] width 42 height 30
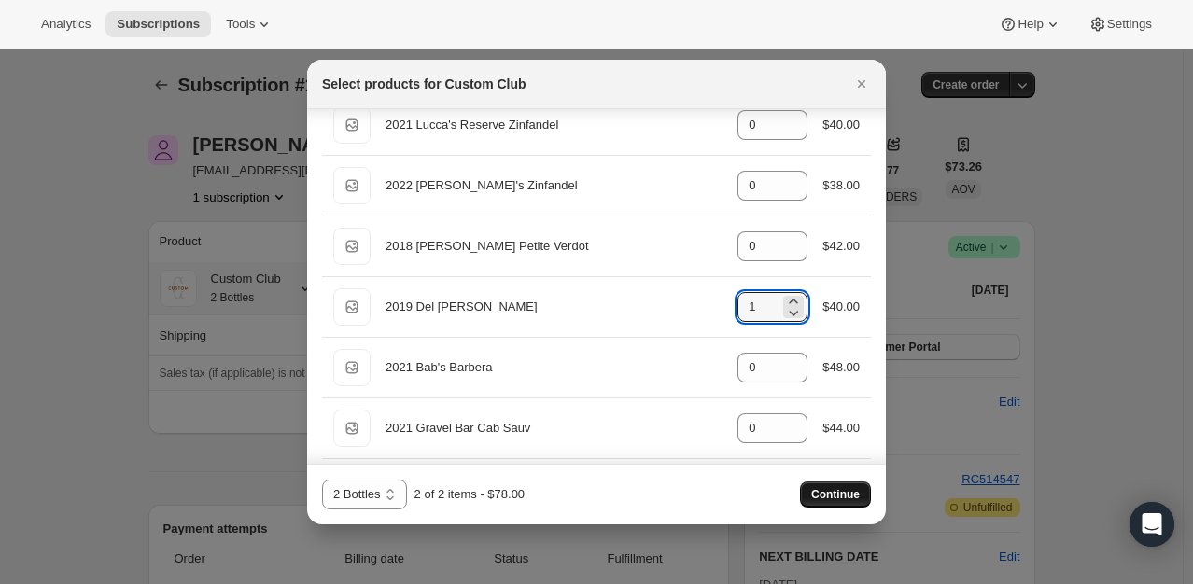
type input "1"
click at [836, 484] on button "Continue" at bounding box center [835, 495] width 71 height 26
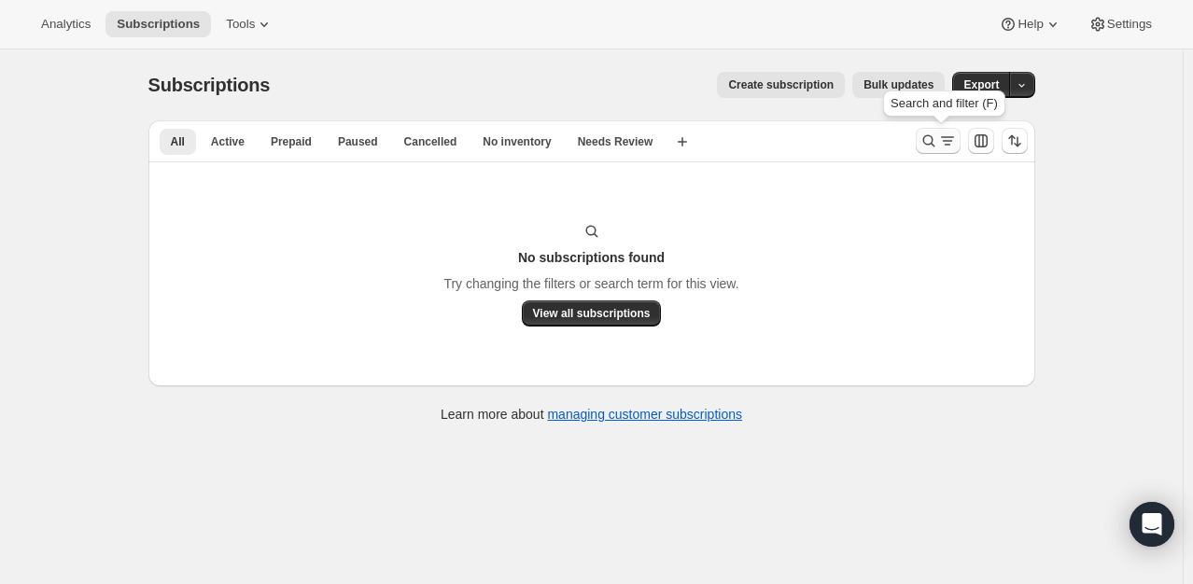
click at [946, 148] on icon "Search and filter results" at bounding box center [947, 141] width 19 height 19
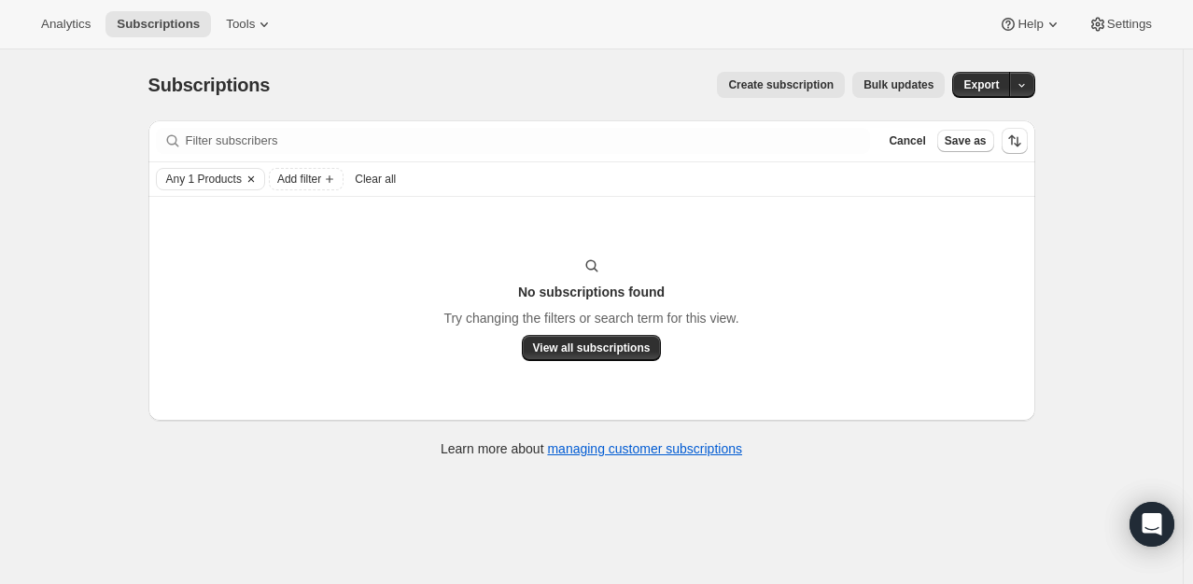
click at [232, 173] on span "Any 1 Products" at bounding box center [204, 179] width 76 height 15
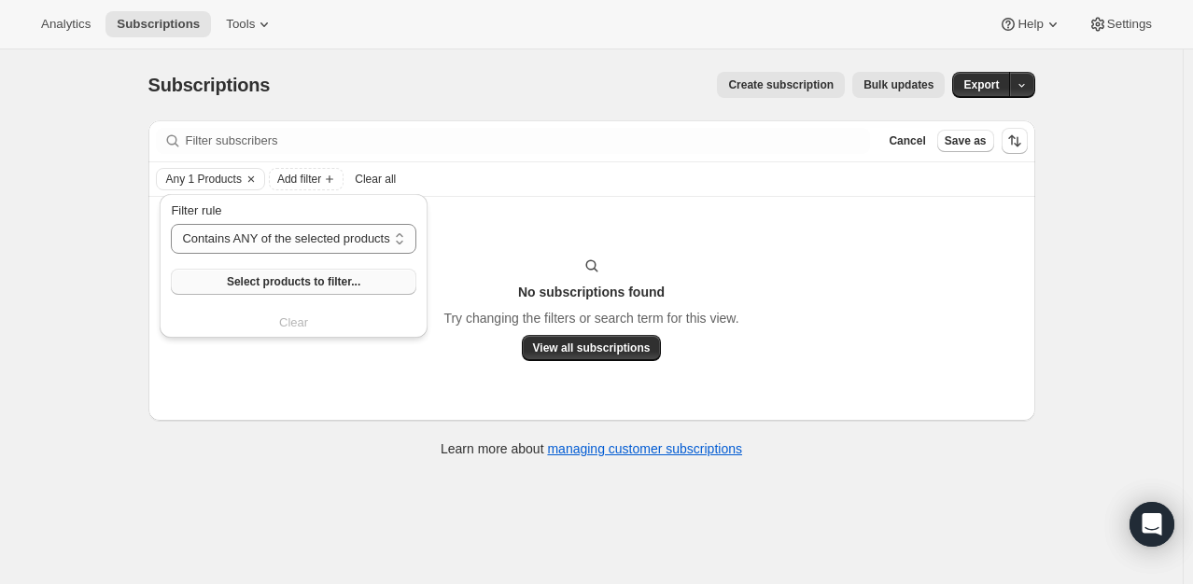
click at [265, 275] on span "Select products to filter..." at bounding box center [294, 281] width 134 height 15
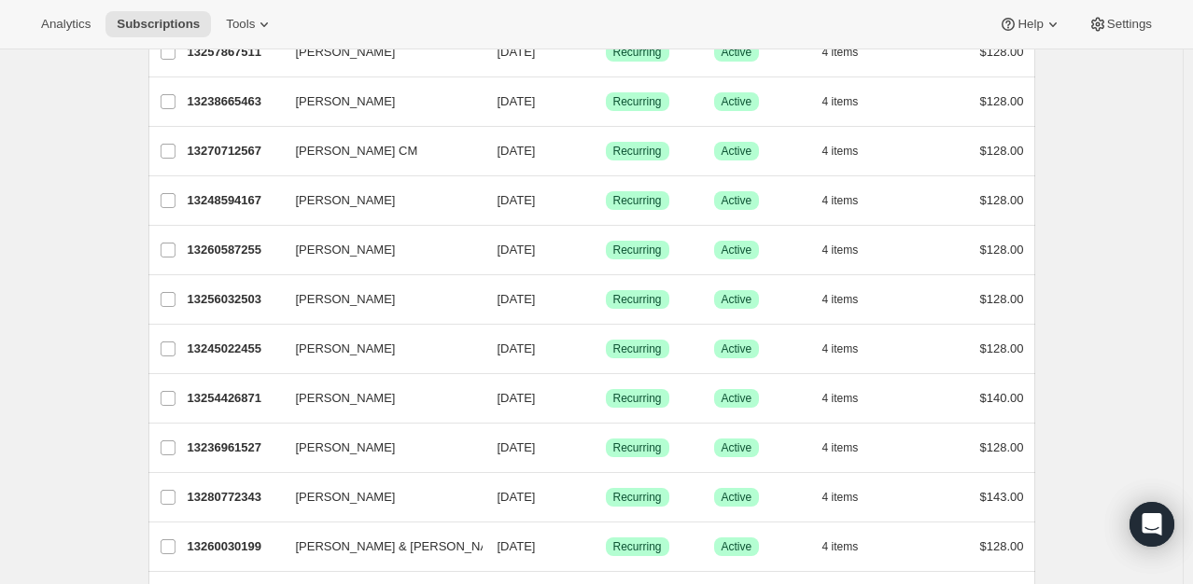
scroll to position [2236, 0]
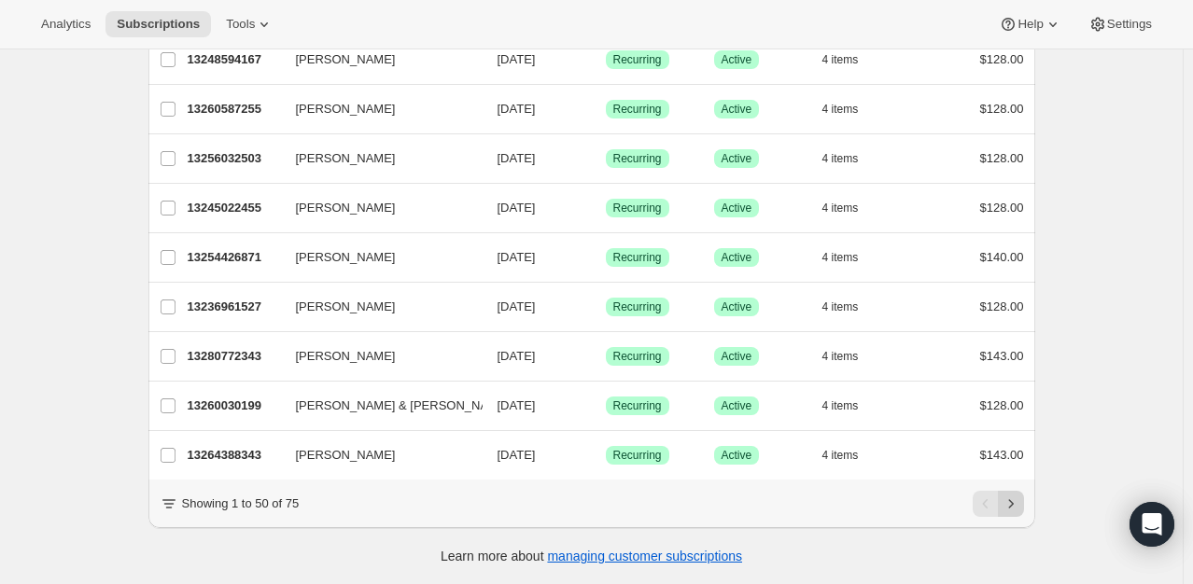
click at [1020, 502] on icon "Next" at bounding box center [1011, 504] width 19 height 19
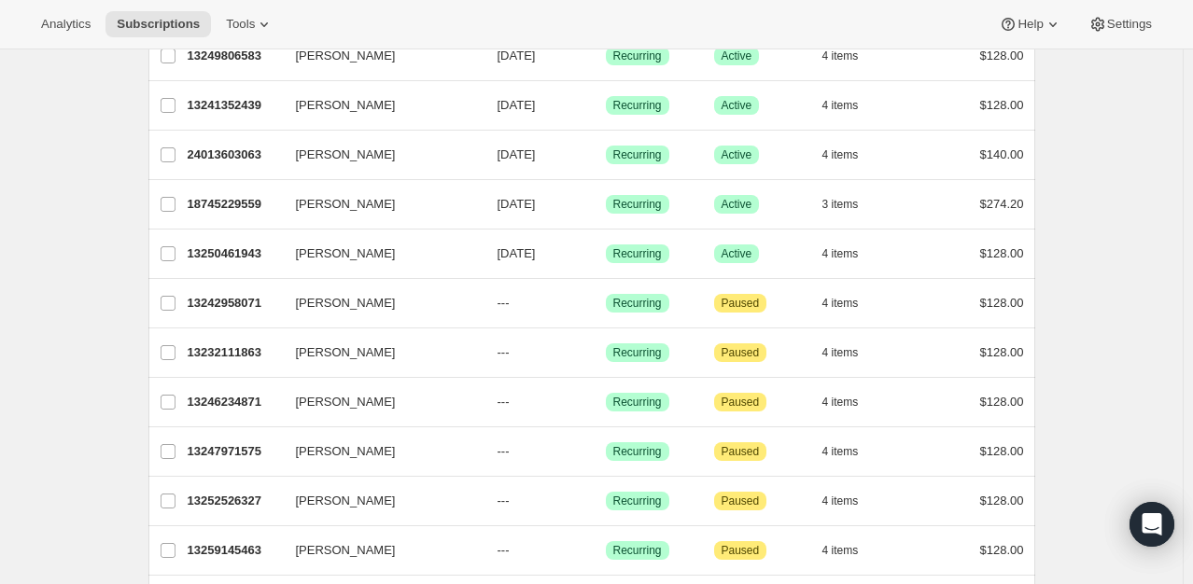
scroll to position [701, 0]
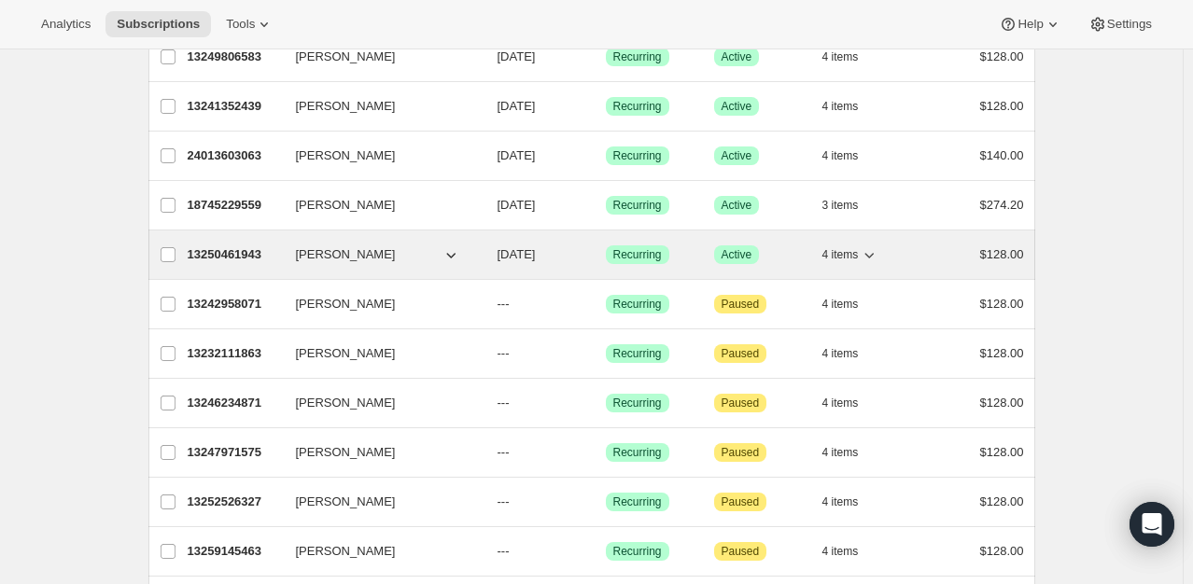
click at [228, 253] on p "13250461943" at bounding box center [234, 255] width 93 height 19
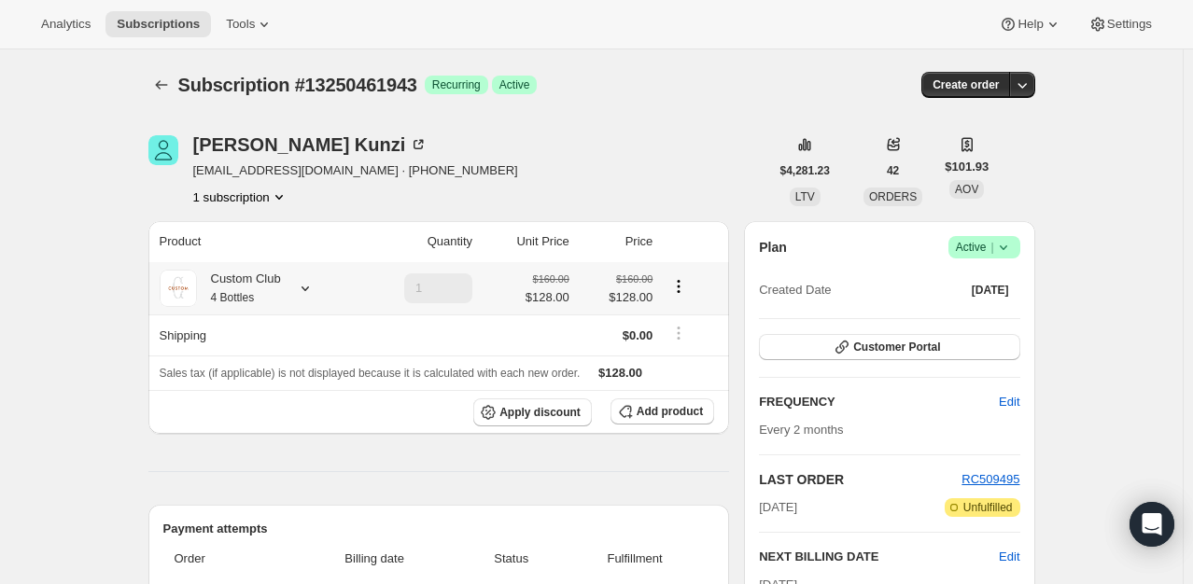
click at [310, 286] on icon at bounding box center [305, 288] width 19 height 19
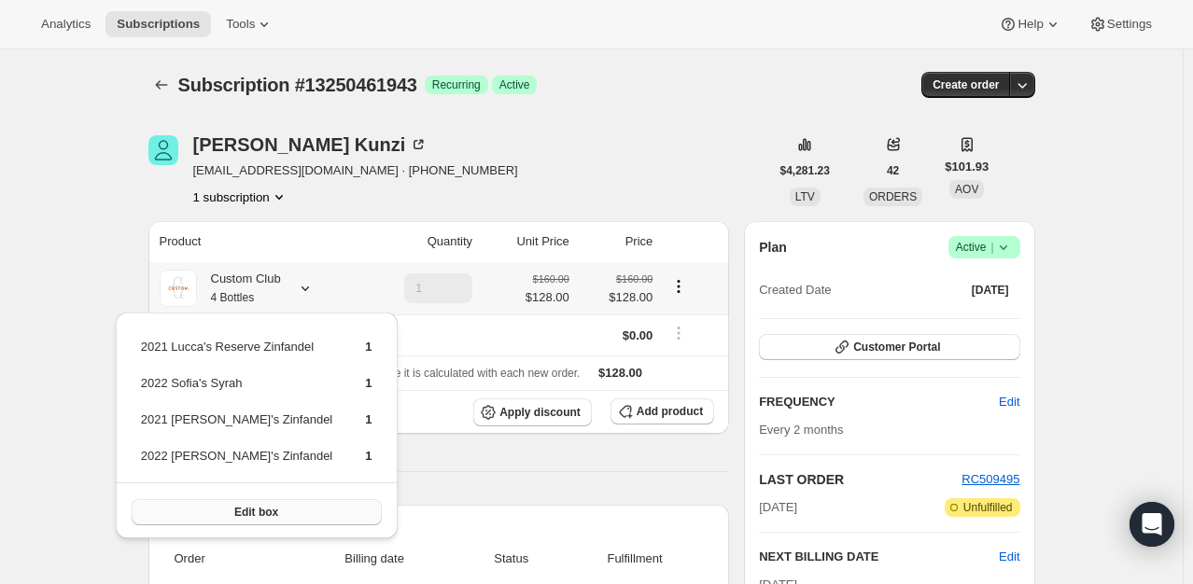
click at [253, 509] on span "Edit box" at bounding box center [256, 512] width 44 height 15
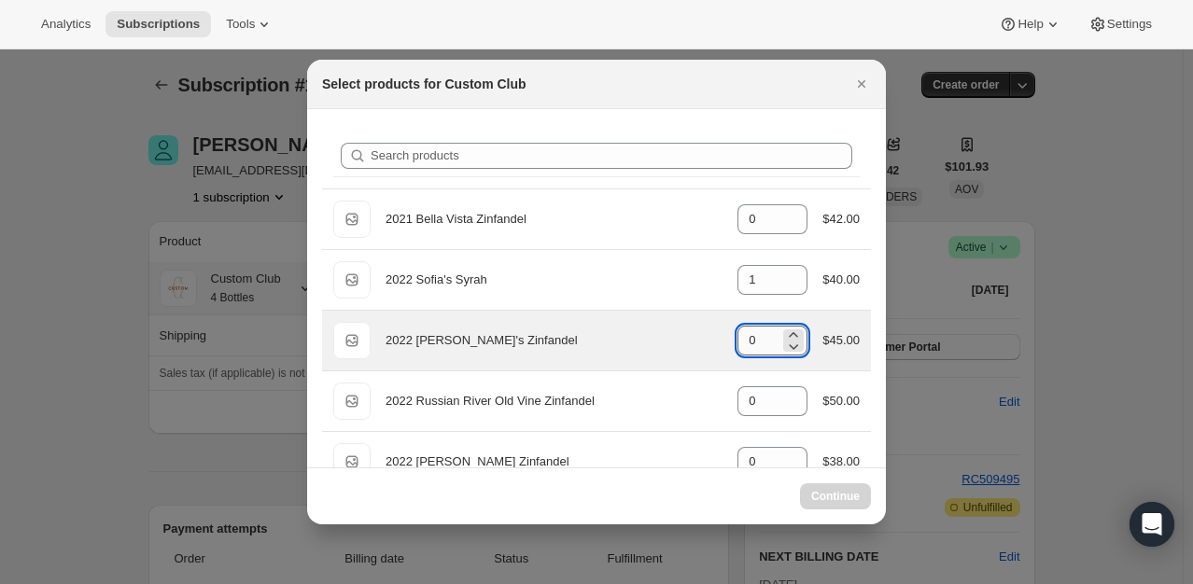
click at [752, 341] on input "0" at bounding box center [759, 341] width 42 height 30
select select "gid://shopify/ProductVariant/49231431991543"
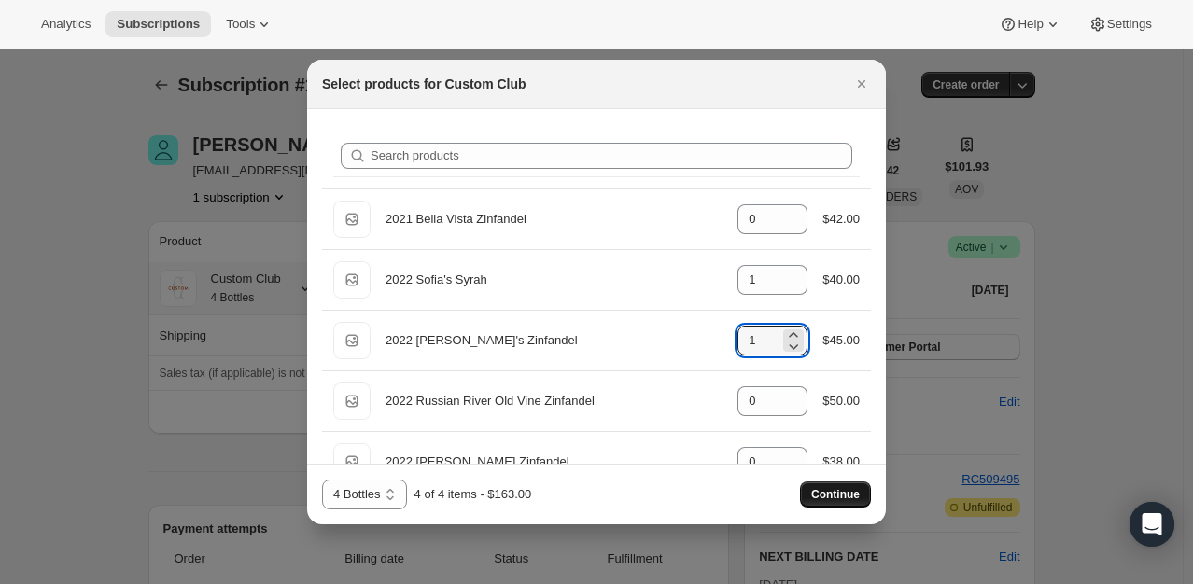
type input "1"
click at [824, 492] on span "Continue" at bounding box center [835, 494] width 49 height 15
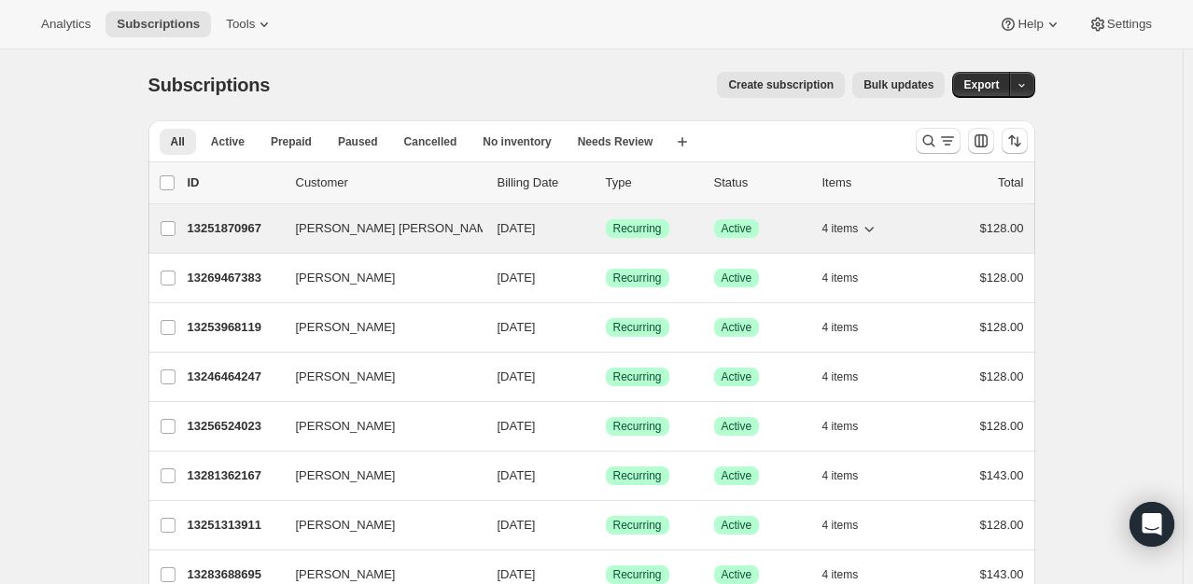
click at [242, 222] on p "13251870967" at bounding box center [234, 228] width 93 height 19
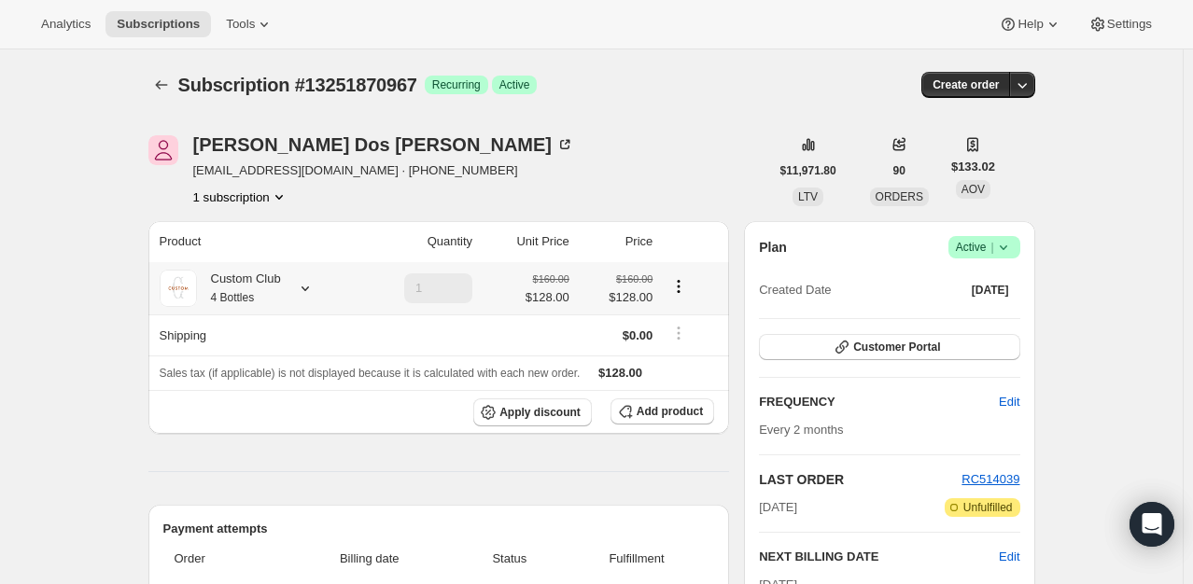
click at [302, 288] on icon at bounding box center [305, 288] width 19 height 19
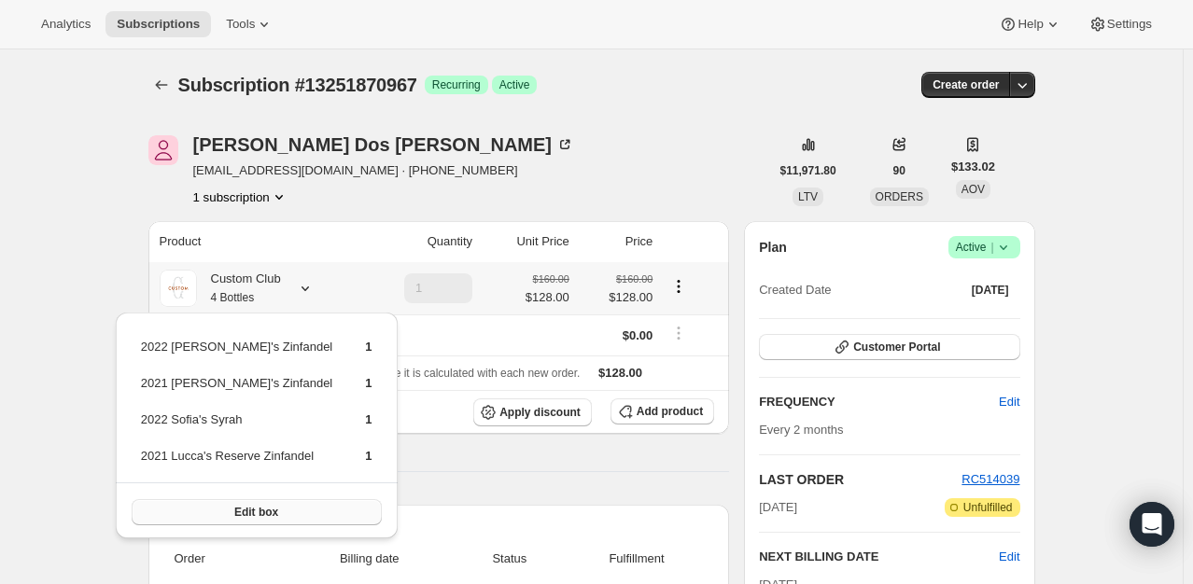
click at [258, 505] on span "Edit box" at bounding box center [256, 512] width 44 height 15
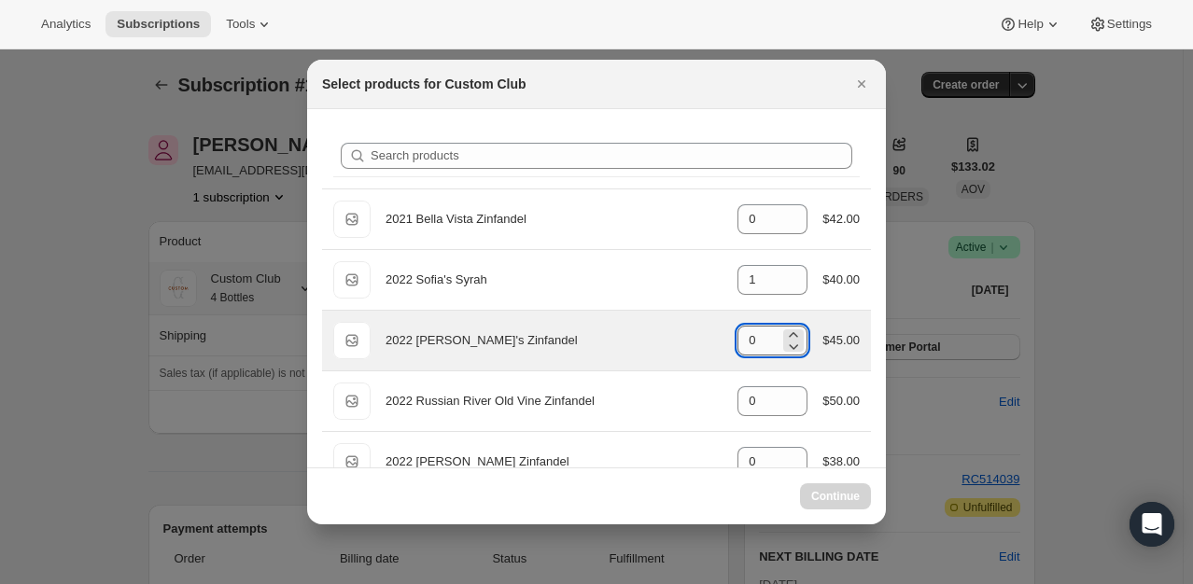
click at [762, 346] on input "0" at bounding box center [759, 341] width 42 height 30
type input "0"
select select "gid://shopify/ProductVariant/49231431991543"
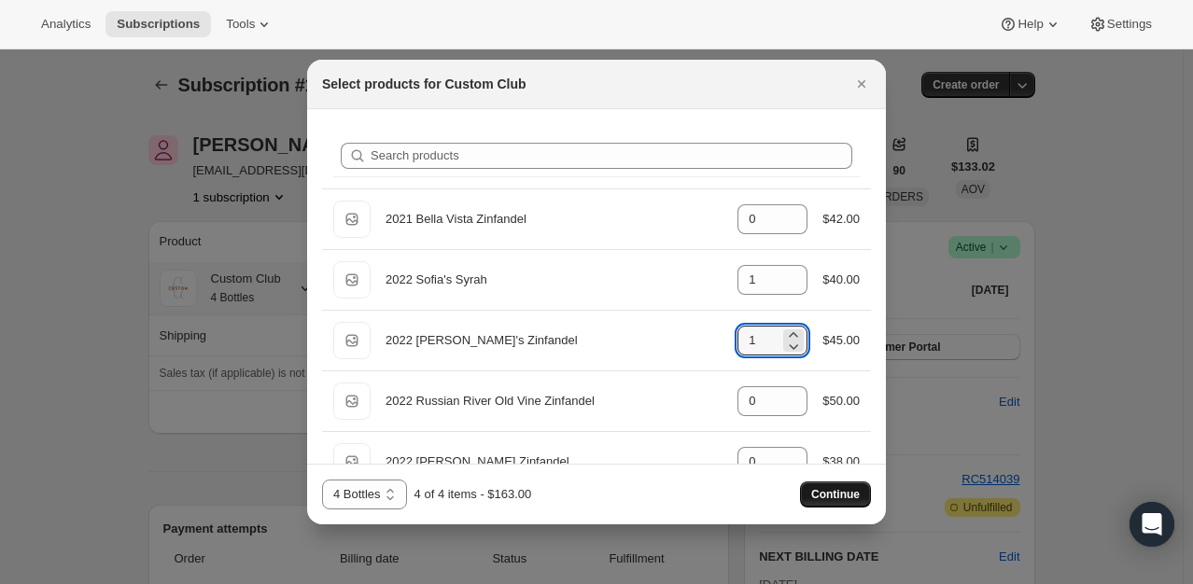
type input "1"
click at [851, 502] on button "Continue" at bounding box center [835, 495] width 71 height 26
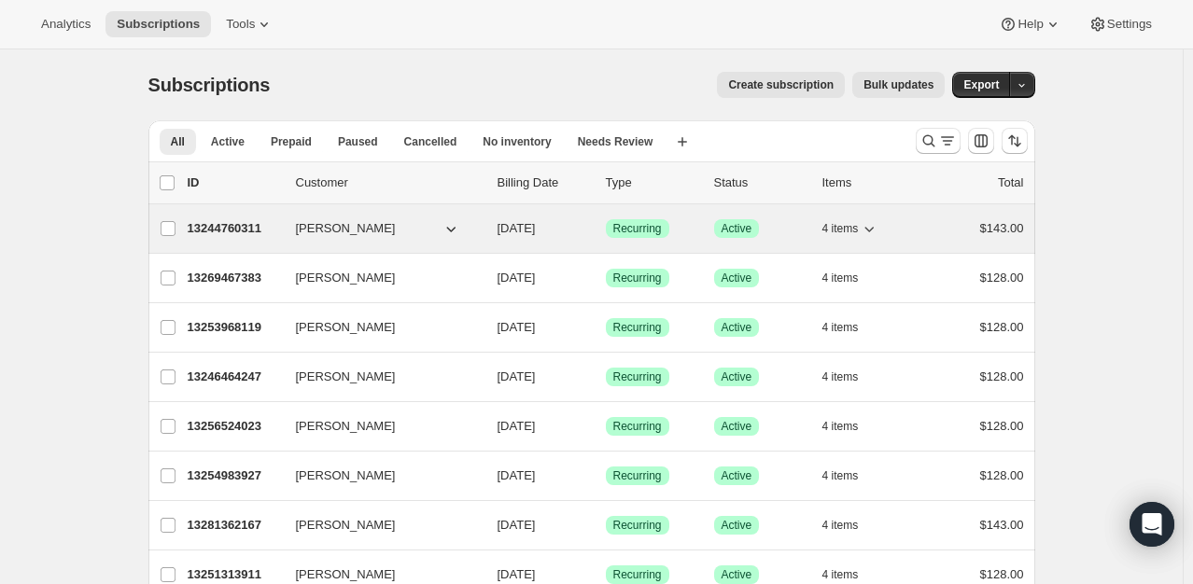
click at [232, 225] on p "13244760311" at bounding box center [234, 228] width 93 height 19
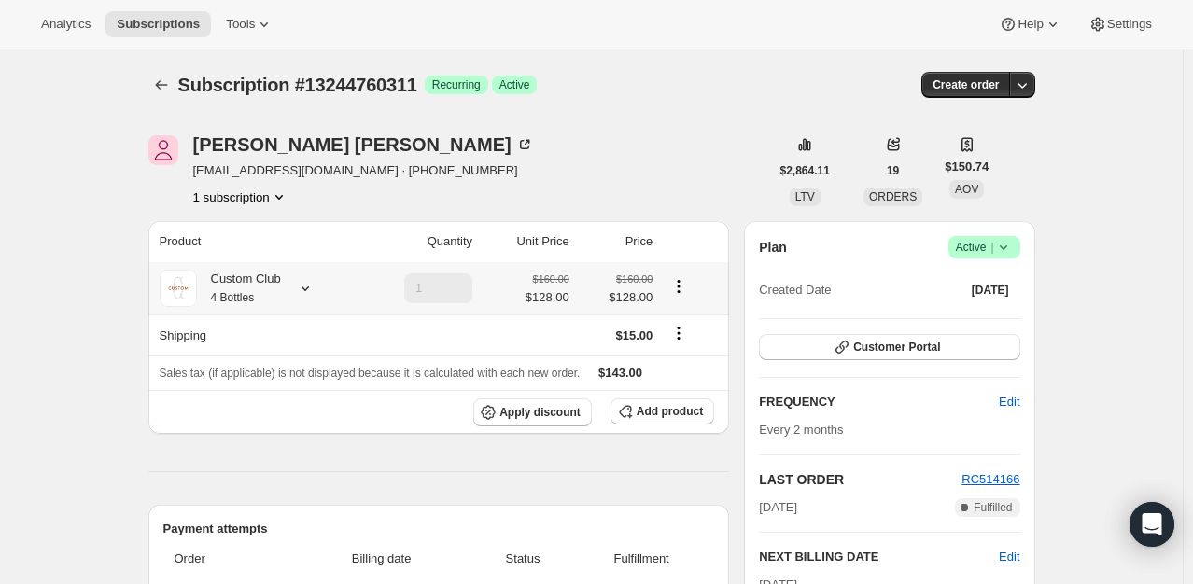
click at [305, 283] on icon at bounding box center [305, 288] width 19 height 19
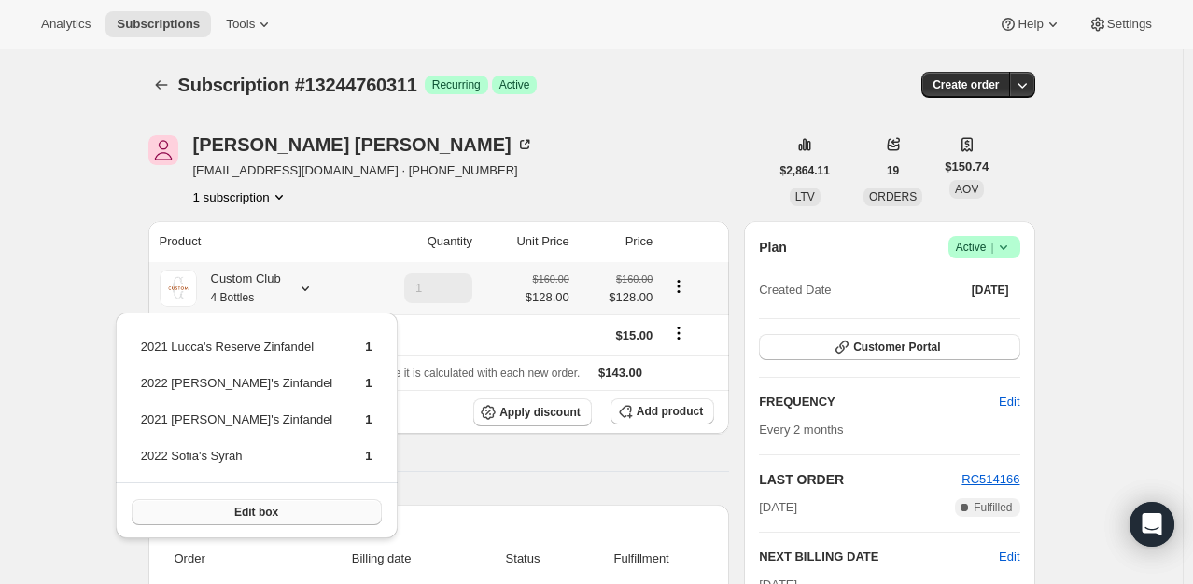
click at [261, 507] on span "Edit box" at bounding box center [256, 512] width 44 height 15
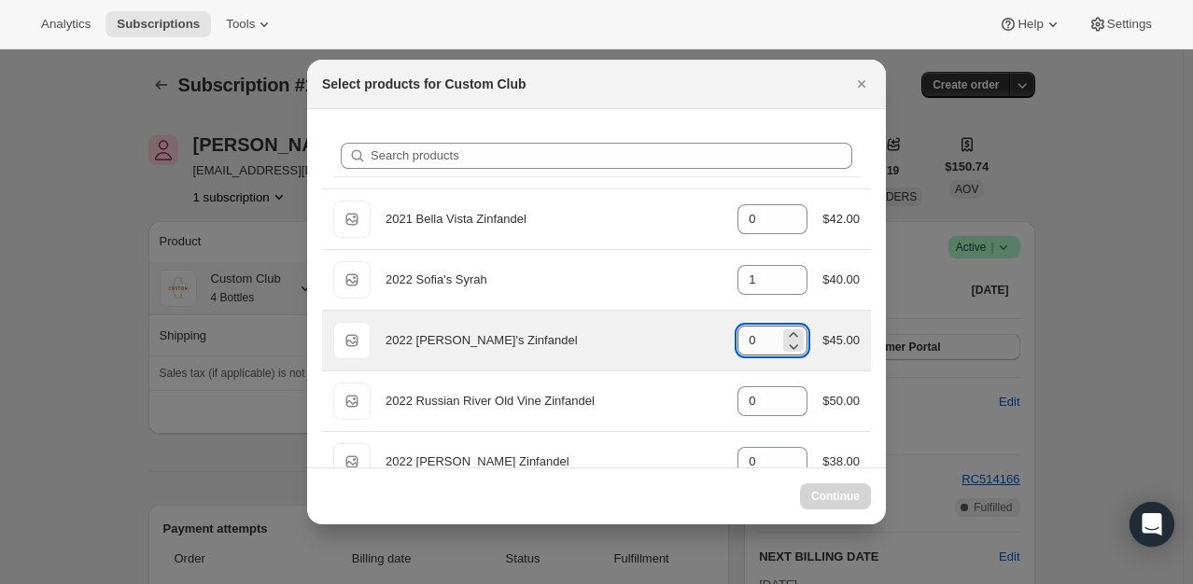
click at [751, 347] on input "0" at bounding box center [759, 341] width 42 height 30
type input "0"
select select "gid://shopify/ProductVariant/49231431991543"
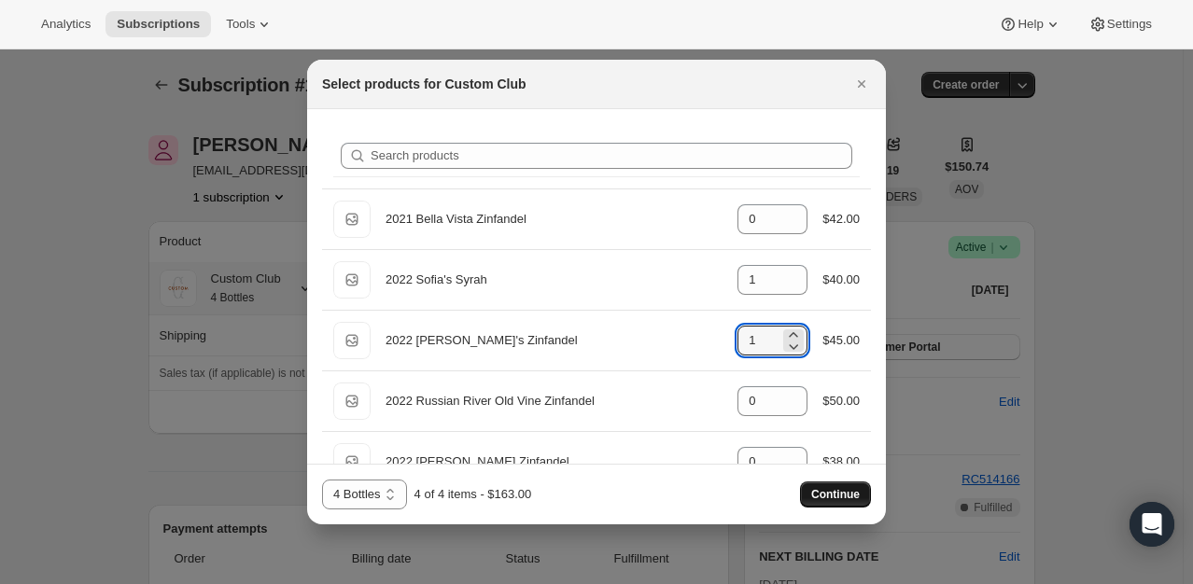
type input "1"
click at [847, 493] on span "Continue" at bounding box center [835, 494] width 49 height 15
